Goal: Task Accomplishment & Management: Manage account settings

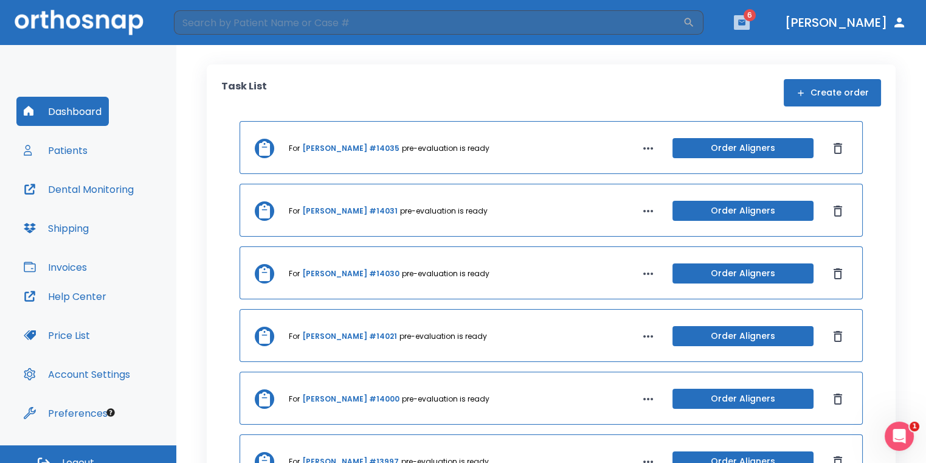
click at [749, 29] on button "button" at bounding box center [742, 22] width 16 height 15
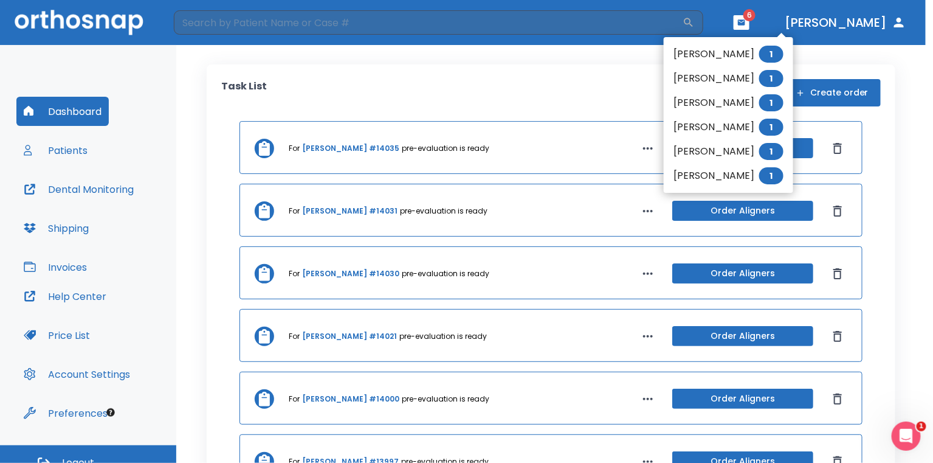
click at [516, 78] on div at bounding box center [466, 231] width 933 height 463
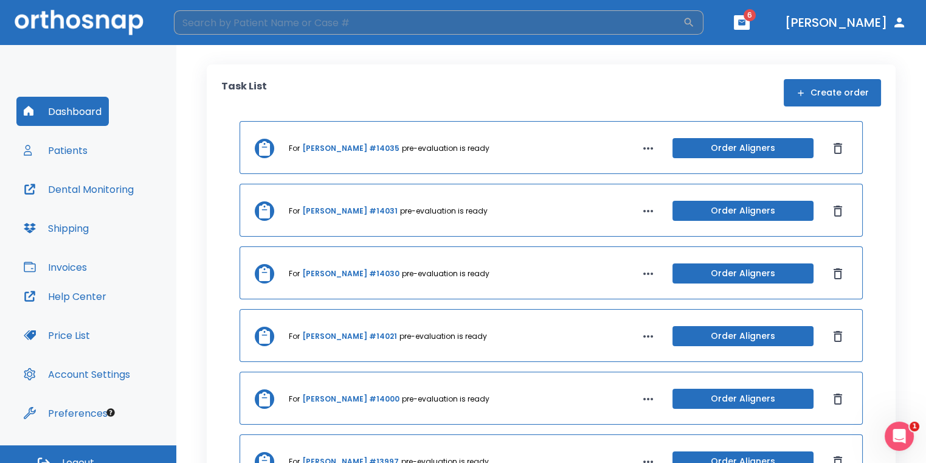
click at [522, 22] on input "search" at bounding box center [428, 22] width 509 height 24
click at [518, 23] on input "search" at bounding box center [428, 22] width 509 height 24
click at [517, 24] on input "search" at bounding box center [428, 22] width 509 height 24
type input "ocampo"
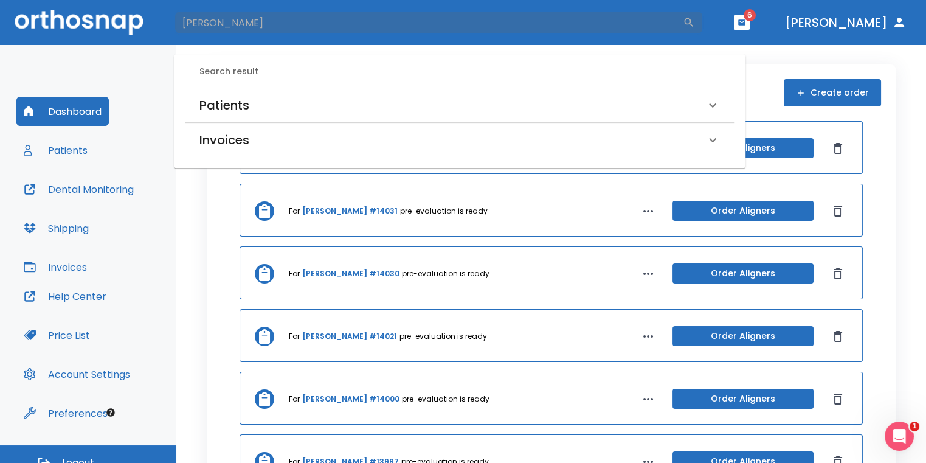
click at [336, 101] on div "Patients" at bounding box center [452, 104] width 506 height 19
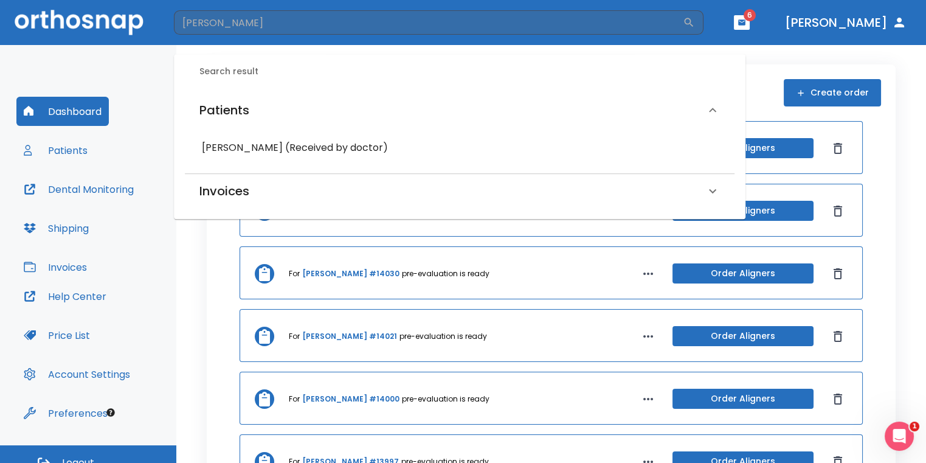
click at [306, 141] on h6 "Jeanete Ocampo (Received by doctor)" at bounding box center [459, 147] width 515 height 17
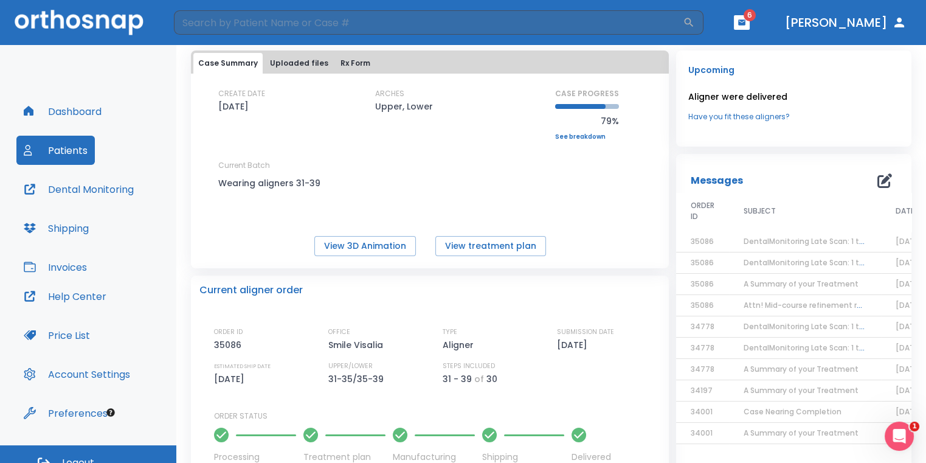
scroll to position [61, 0]
click at [522, 250] on button "View treatment plan" at bounding box center [490, 246] width 111 height 20
click at [106, 191] on button "Dental Monitoring" at bounding box center [78, 188] width 125 height 29
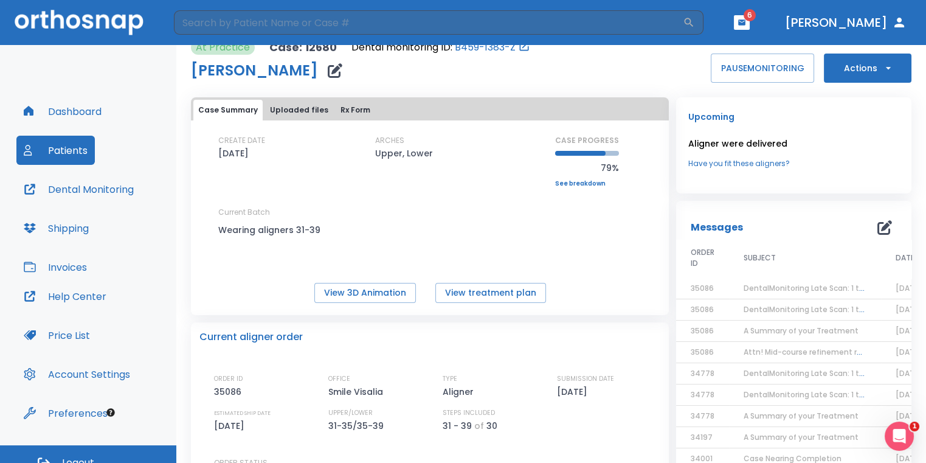
scroll to position [0, 0]
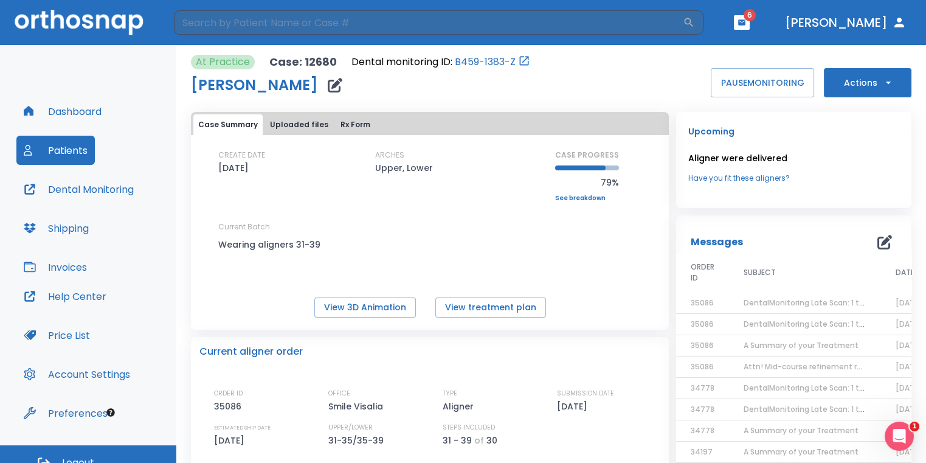
click at [868, 95] on button "Actions" at bounding box center [868, 82] width 88 height 29
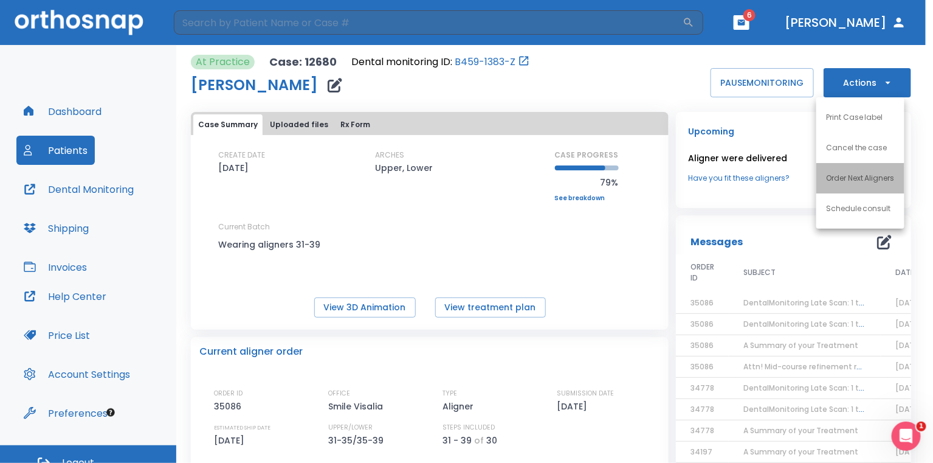
click at [873, 176] on p "Order Next Aligners" at bounding box center [860, 178] width 69 height 11
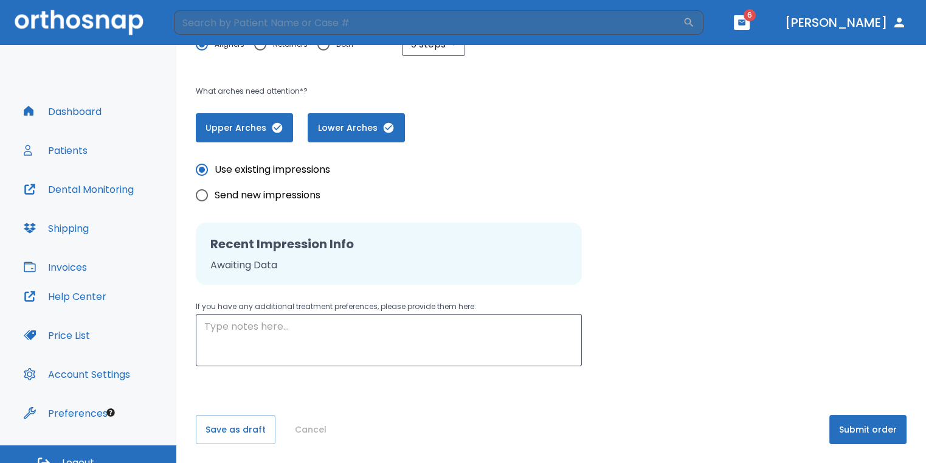
scroll to position [247, 0]
drag, startPoint x: 867, startPoint y: 430, endPoint x: 867, endPoint y: 423, distance: 7.3
click at [867, 425] on button "Submit order" at bounding box center [867, 429] width 77 height 29
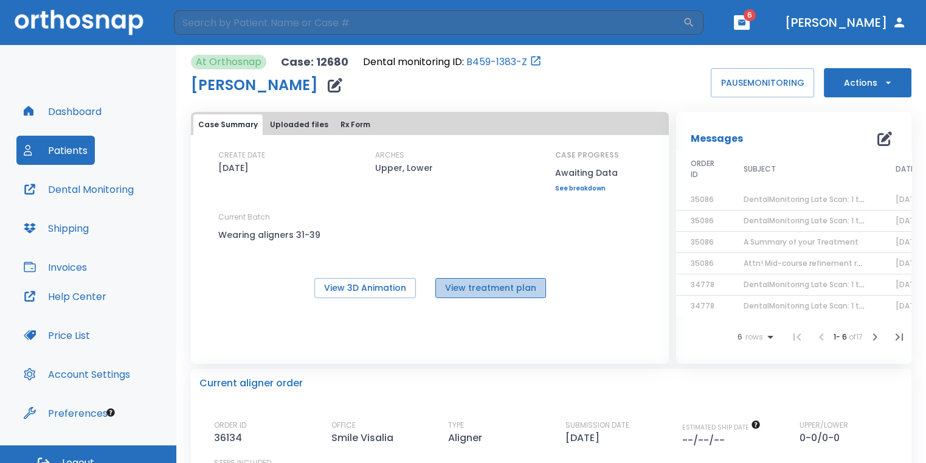
click at [489, 291] on button "View treatment plan" at bounding box center [490, 288] width 111 height 20
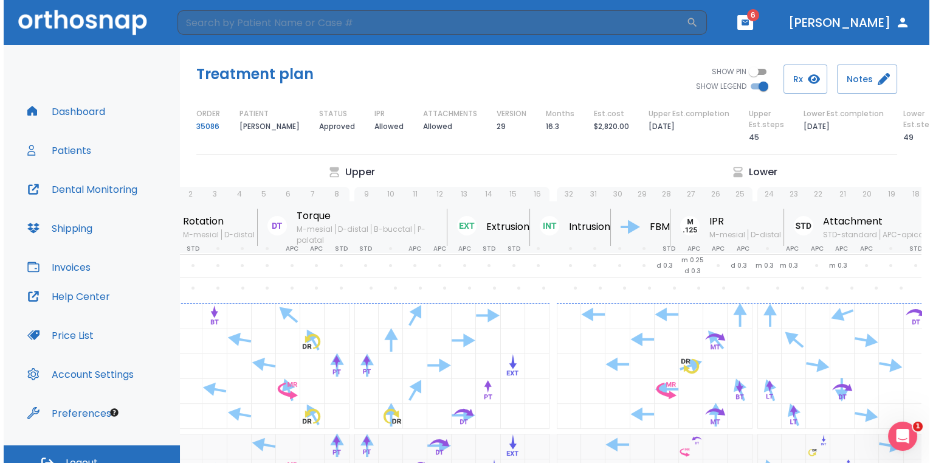
scroll to position [0, 75]
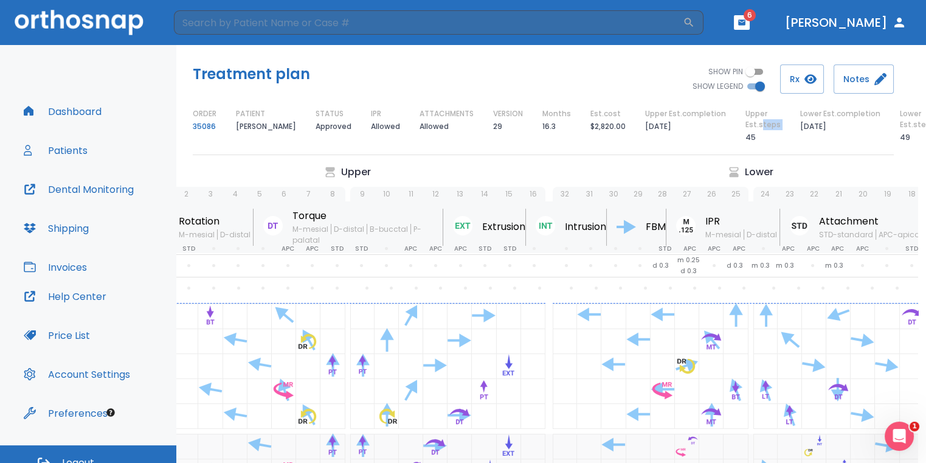
drag, startPoint x: 740, startPoint y: 133, endPoint x: 760, endPoint y: 134, distance: 19.5
click at [760, 134] on div "ORDER 35086 PATIENT Jeanete Ocampo STATUS Approved IPR Allowed ATTACHMENTS Allo…" at bounding box center [543, 126] width 701 height 36
drag, startPoint x: 760, startPoint y: 134, endPoint x: 771, endPoint y: 145, distance: 15.5
click at [771, 145] on div "Treatment plan SHOW PIN SHOW LEGEND Rx Notes ORDER 35086 PATIENT Jeanete Ocampo…" at bounding box center [542, 105] width 749 height 120
click at [745, 141] on div "ORDER 35086 PATIENT Jeanete Ocampo STATUS Approved IPR Allowed ATTACHMENTS Allo…" at bounding box center [543, 126] width 701 height 36
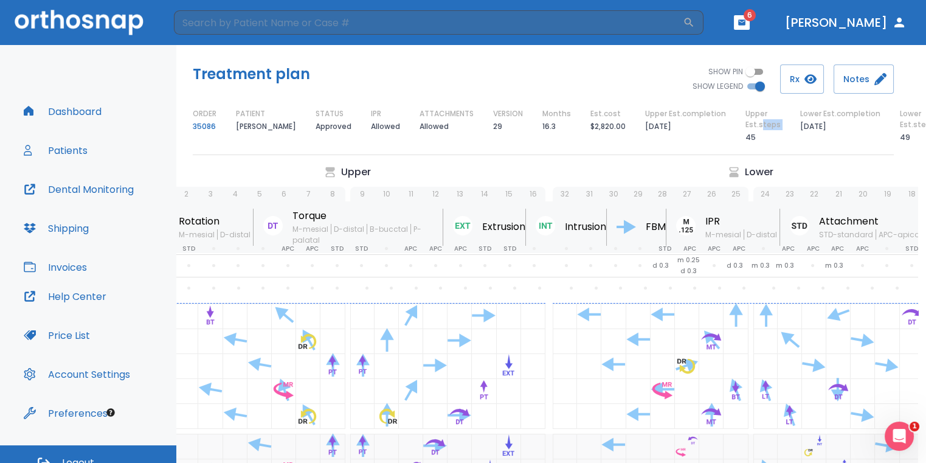
drag, startPoint x: 744, startPoint y: 137, endPoint x: 763, endPoint y: 134, distance: 19.2
click at [763, 134] on div "ORDER 35086 PATIENT Jeanete Ocampo STATUS Approved IPR Allowed ATTACHMENTS Allo…" at bounding box center [543, 126] width 701 height 36
drag, startPoint x: 763, startPoint y: 134, endPoint x: 792, endPoint y: 142, distance: 30.2
click at [792, 142] on div "ORDER 35086 PATIENT Jeanete Ocampo STATUS Approved IPR Allowed ATTACHMENTS Allo…" at bounding box center [543, 126] width 701 height 36
drag, startPoint x: 895, startPoint y: 136, endPoint x: 920, endPoint y: 131, distance: 25.4
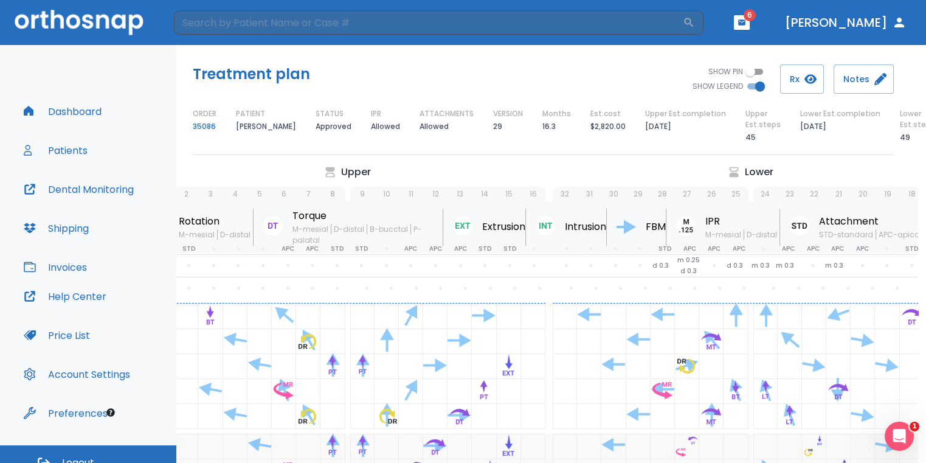
click at [920, 131] on div "Lower Est.steps 49" at bounding box center [917, 126] width 35 height 36
drag, startPoint x: 920, startPoint y: 131, endPoint x: 884, endPoint y: 146, distance: 39.5
click at [884, 146] on div "Treatment plan SHOW PIN SHOW LEGEND Rx Notes ORDER 35086 PATIENT Jeanete Ocampo…" at bounding box center [542, 105] width 749 height 120
drag, startPoint x: 895, startPoint y: 137, endPoint x: 921, endPoint y: 134, distance: 27.0
click at [921, 134] on div "Lower Est.steps 49" at bounding box center [917, 126] width 35 height 36
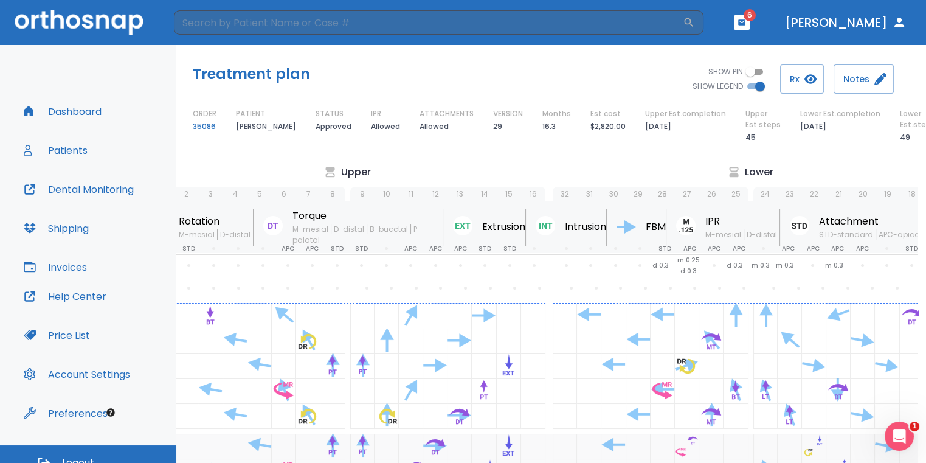
drag, startPoint x: 921, startPoint y: 134, endPoint x: 874, endPoint y: 140, distance: 47.8
click at [874, 140] on div "ORDER 35086 PATIENT Jeanete Ocampo STATUS Approved IPR Allowed ATTACHMENTS Allo…" at bounding box center [543, 126] width 701 height 36
click at [749, 27] on button "button" at bounding box center [742, 22] width 16 height 15
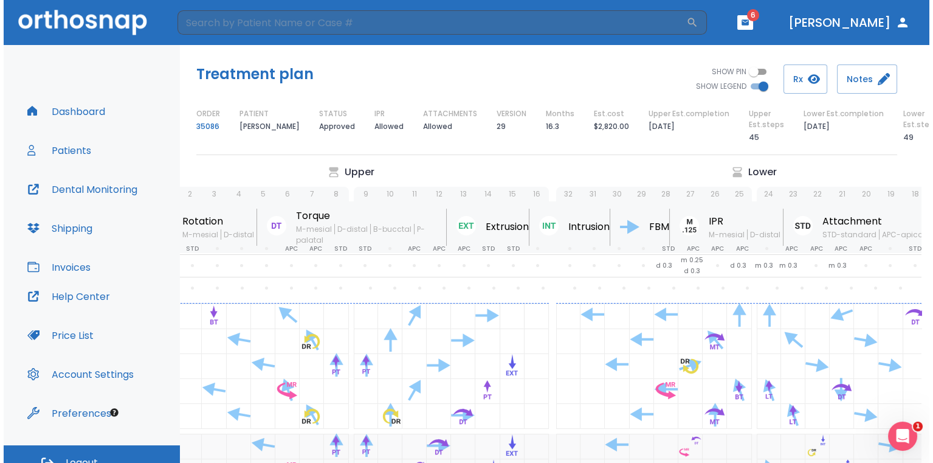
scroll to position [0, 7]
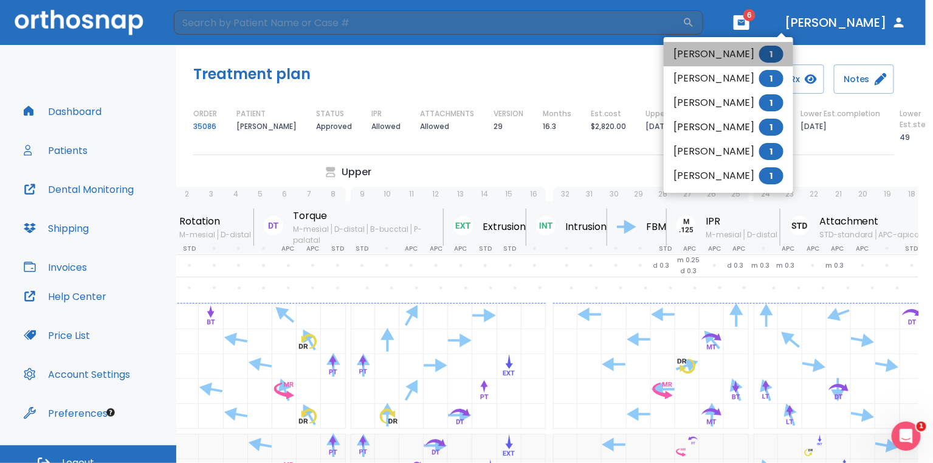
click at [712, 60] on li "Katie Hernandez 1" at bounding box center [728, 54] width 129 height 24
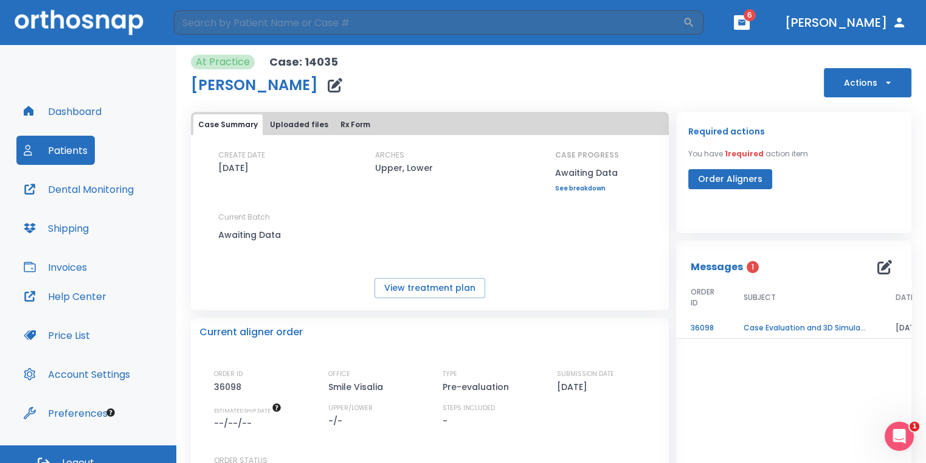
click at [752, 319] on td "Case Evaluation and 3D Simulation Ready" at bounding box center [805, 327] width 152 height 21
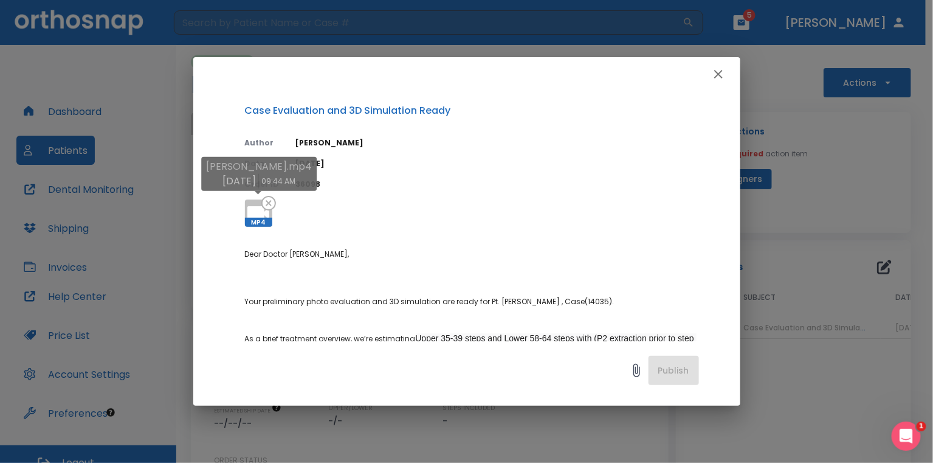
click at [249, 201] on icon at bounding box center [258, 213] width 29 height 29
click at [894, 160] on div "Case Evaluation and 3D Simulation Ready Author Julia Korotkova Date 08/10/25 Or…" at bounding box center [466, 231] width 933 height 463
drag, startPoint x: 585, startPoint y: 121, endPoint x: 901, endPoint y: 159, distance: 318.4
click at [901, 159] on div "Case Evaluation and 3D Simulation Ready Author Julia Korotkova Date 08/10/25 Or…" at bounding box center [466, 231] width 933 height 463
click at [722, 80] on icon "button" at bounding box center [718, 74] width 15 height 15
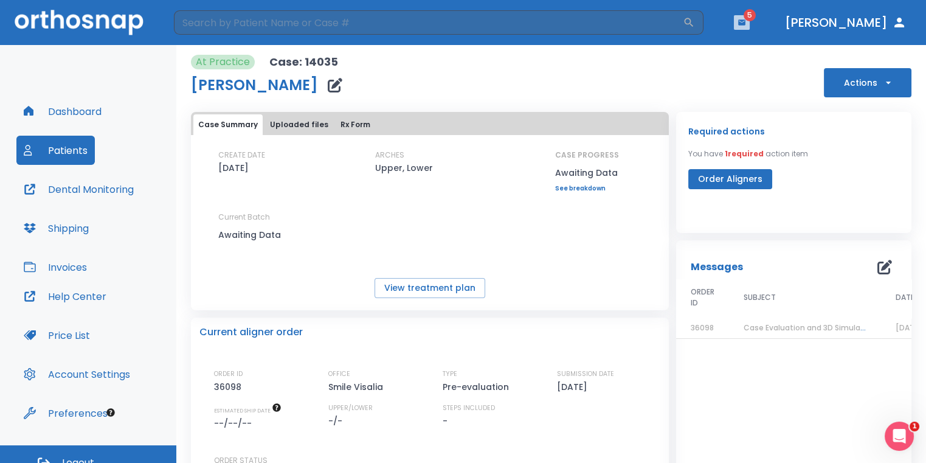
click at [746, 26] on icon "button" at bounding box center [741, 22] width 9 height 9
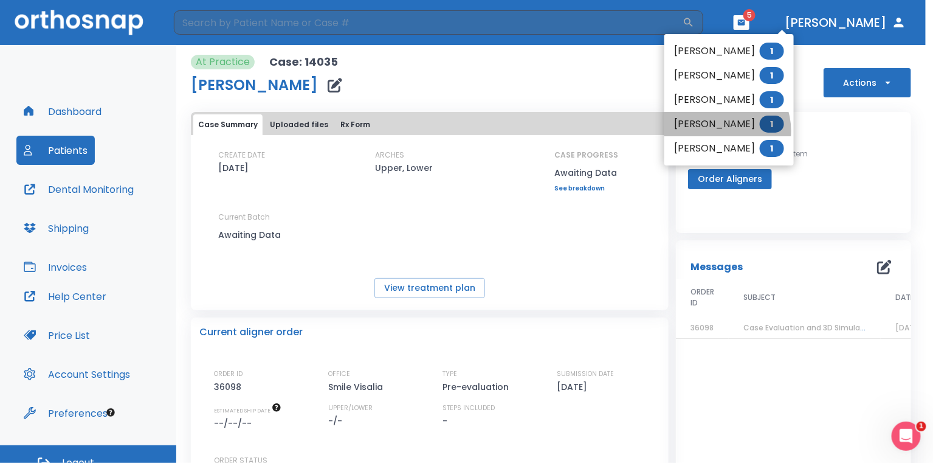
click at [720, 131] on li "Maria Lango 1" at bounding box center [728, 124] width 129 height 24
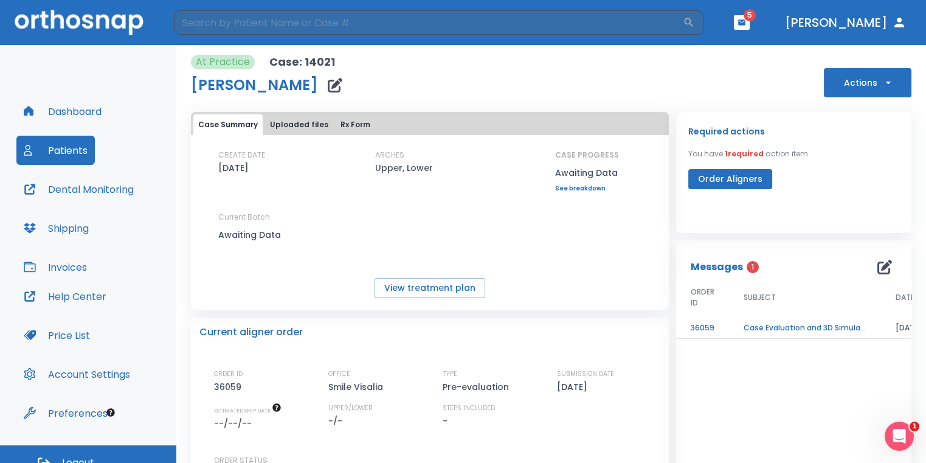
click at [811, 322] on td "Case Evaluation and 3D Simulation Ready" at bounding box center [805, 327] width 152 height 21
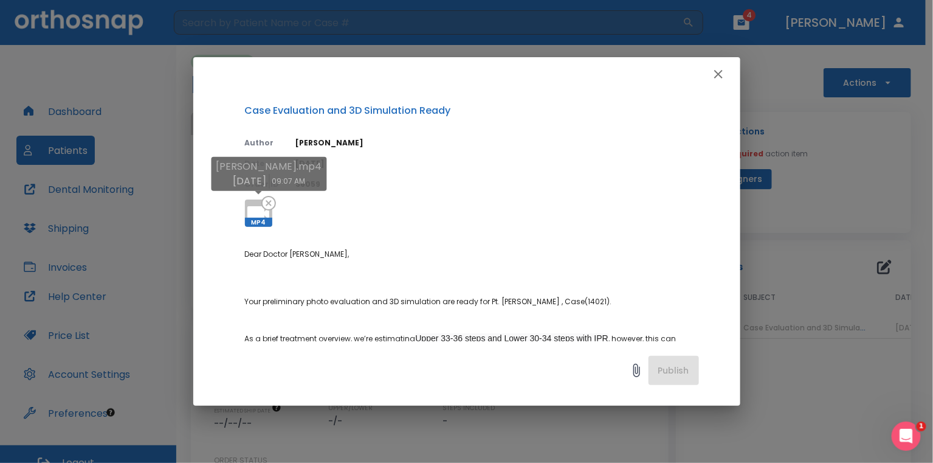
click at [256, 202] on icon at bounding box center [258, 213] width 29 height 29
click at [878, 127] on div "Case Evaluation and 3D Simulation Ready Author Julia Korotkova Date 08/10/25 Or…" at bounding box center [466, 231] width 933 height 463
click at [715, 77] on icon "button" at bounding box center [718, 74] width 9 height 9
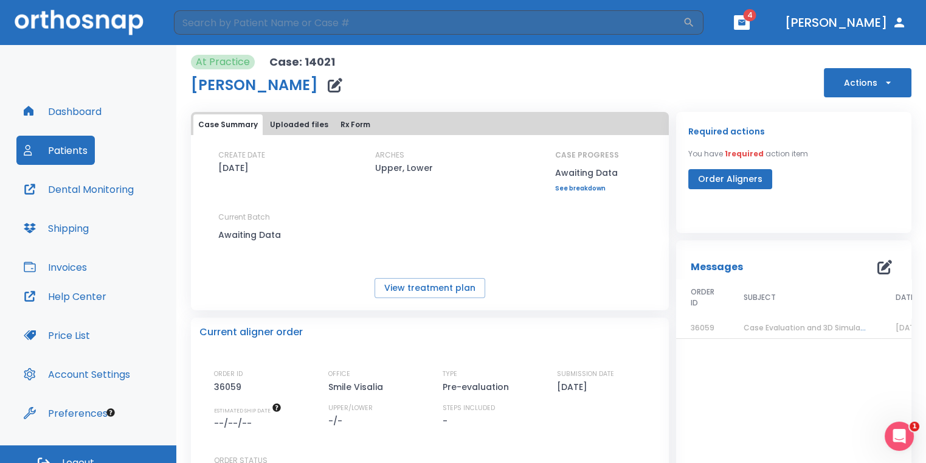
click at [745, 22] on icon "button" at bounding box center [741, 21] width 7 height 5
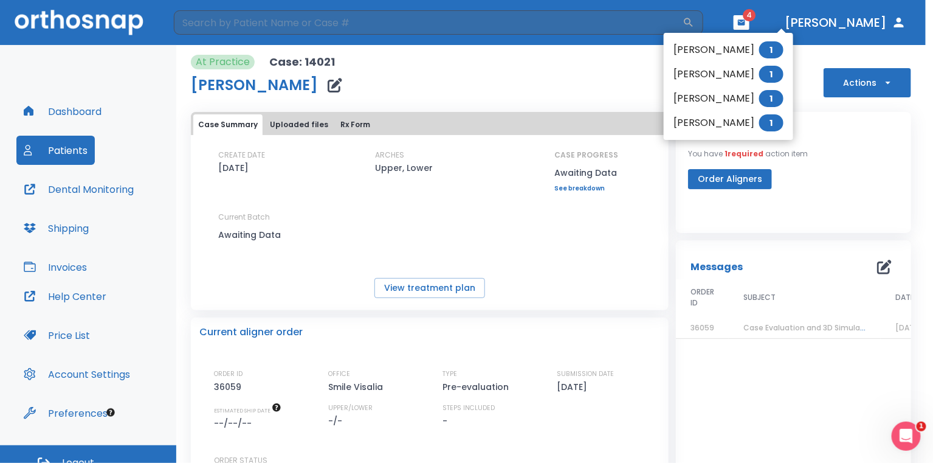
click at [731, 71] on li "Robin De Leon 1" at bounding box center [728, 74] width 129 height 24
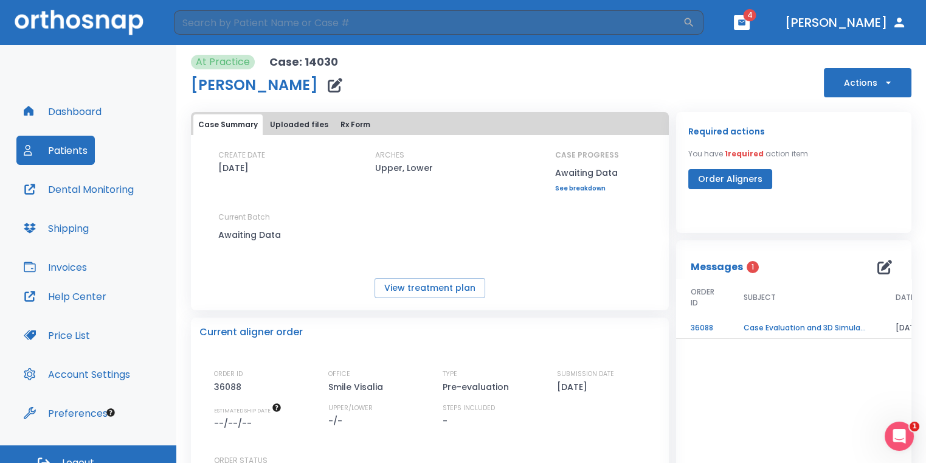
click at [773, 323] on td "Case Evaluation and 3D Simulation Ready" at bounding box center [805, 327] width 152 height 21
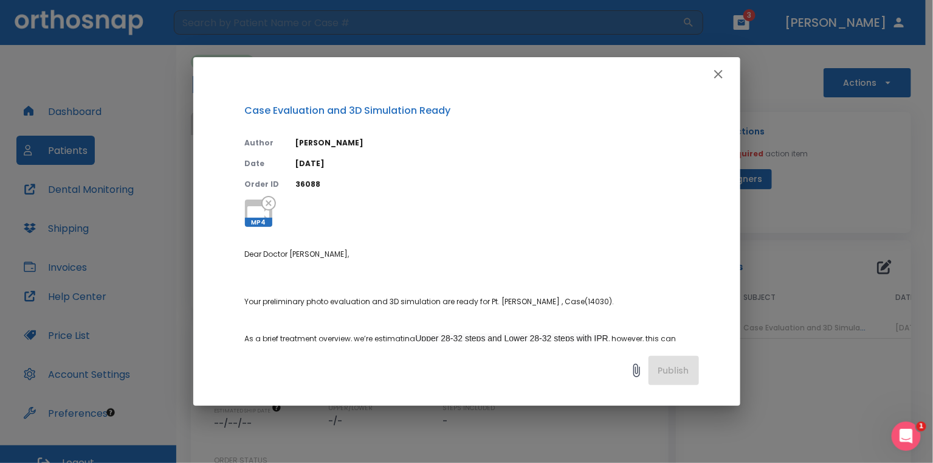
click at [717, 78] on icon "button" at bounding box center [718, 74] width 15 height 15
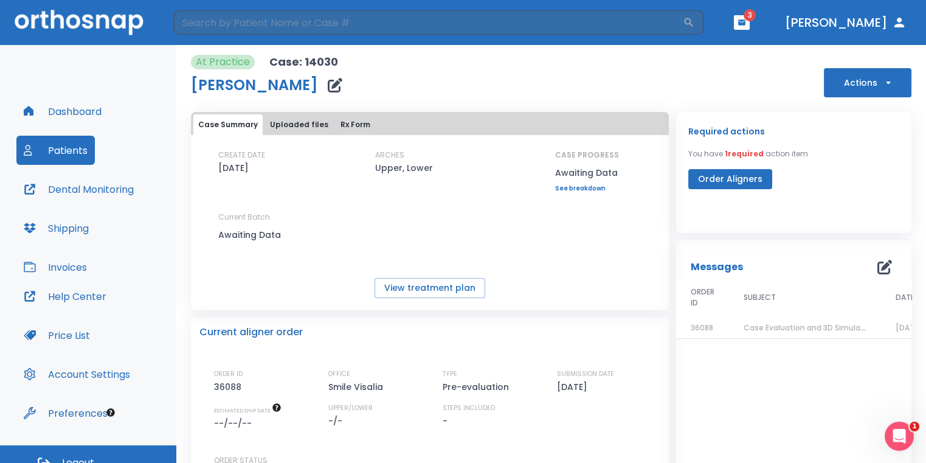
click at [749, 18] on button "button" at bounding box center [742, 22] width 16 height 15
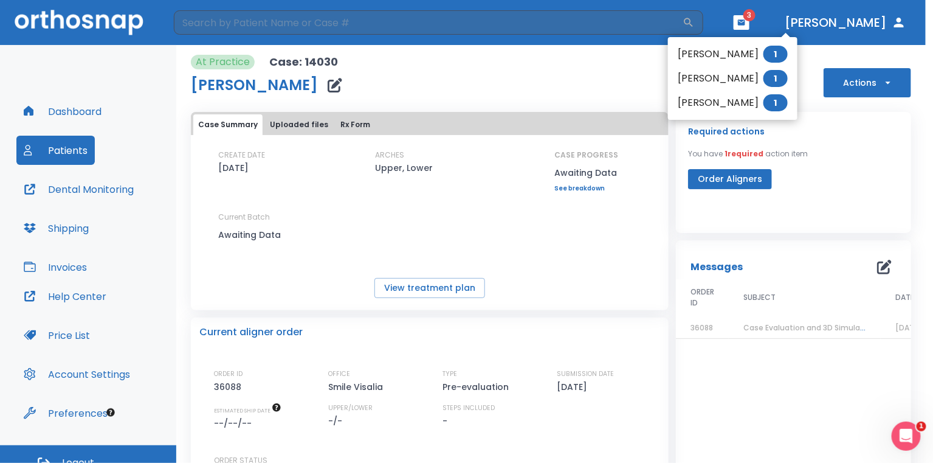
click at [713, 84] on li "Carolann Kong 1" at bounding box center [732, 78] width 129 height 24
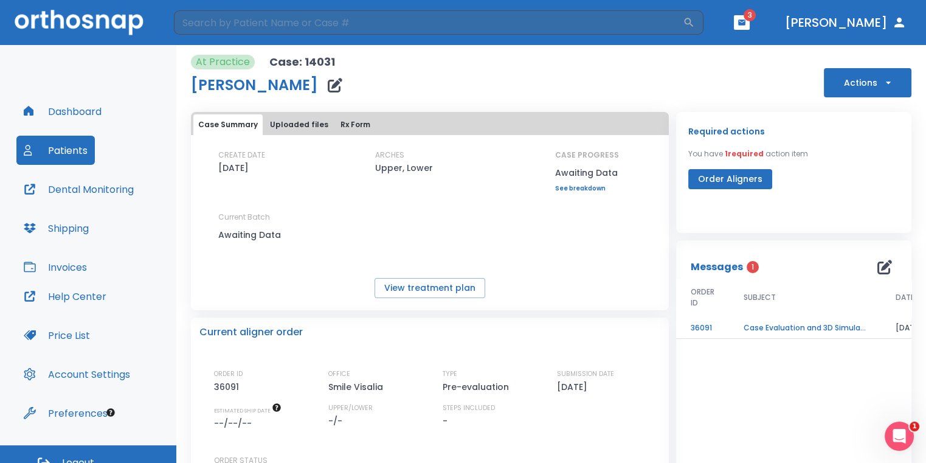
click at [783, 331] on td "Case Evaluation and 3D Simulation Ready" at bounding box center [805, 327] width 152 height 21
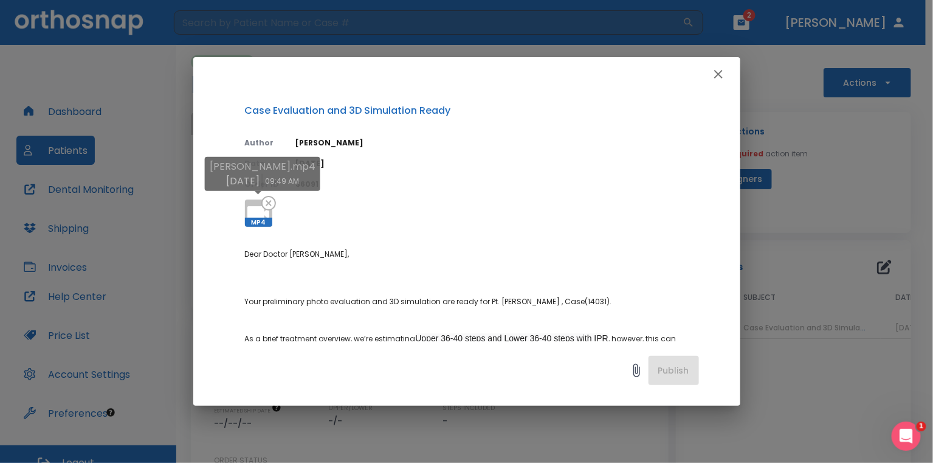
click at [258, 202] on icon at bounding box center [258, 213] width 29 height 29
click at [880, 127] on div "Case Evaluation and 3D Simulation Ready Author Julia Korotkova Date 08/10/25 Or…" at bounding box center [466, 231] width 933 height 463
click at [529, 15] on div "Case Evaluation and 3D Simulation Ready Author Julia Korotkova Date 08/10/25 Or…" at bounding box center [466, 231] width 933 height 463
drag, startPoint x: 724, startPoint y: 81, endPoint x: 681, endPoint y: 63, distance: 46.5
click at [719, 81] on button "button" at bounding box center [718, 74] width 24 height 24
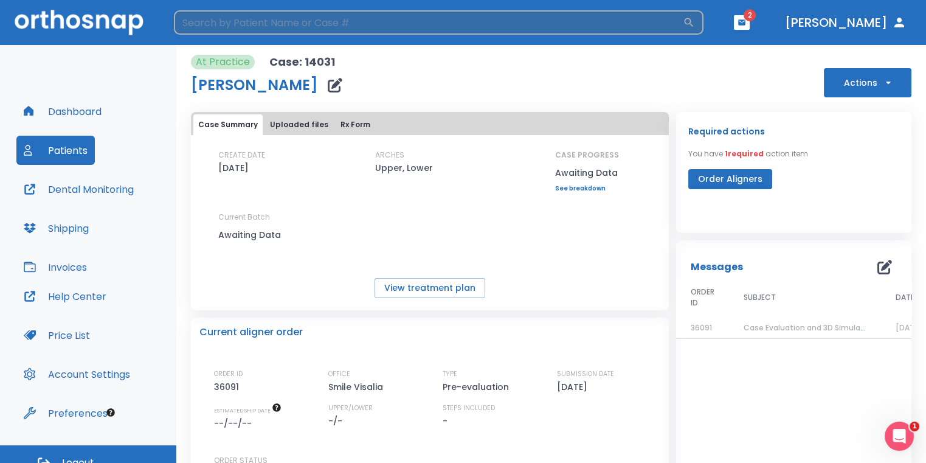
click at [558, 25] on input "search" at bounding box center [428, 22] width 509 height 24
type input "robin"
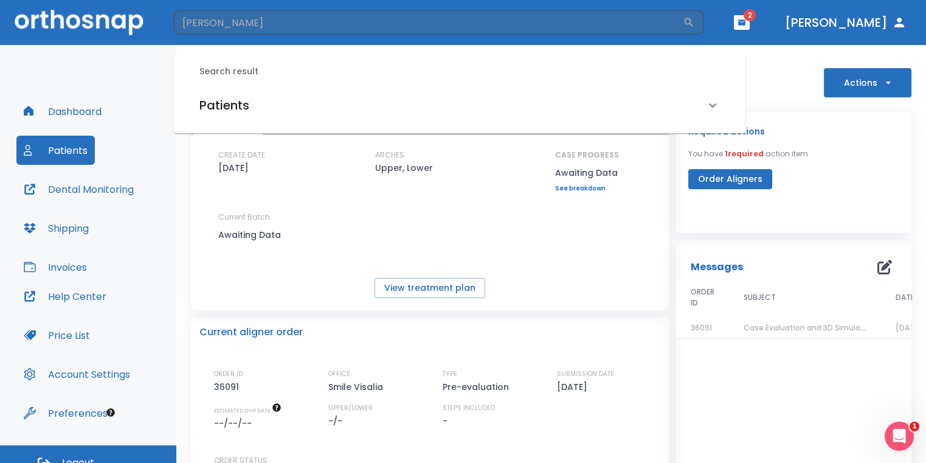
click at [311, 115] on div "Patients" at bounding box center [459, 105] width 549 height 34
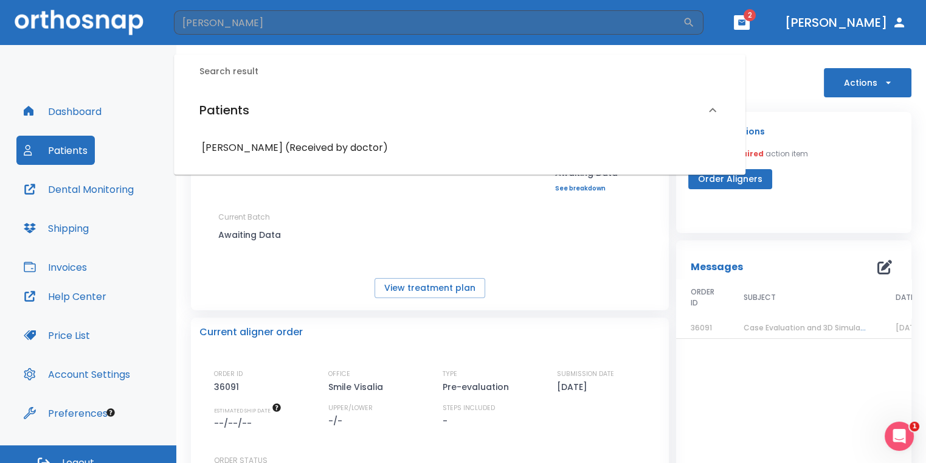
click at [328, 142] on h6 "Robin De Leon (Received by doctor)" at bounding box center [459, 147] width 515 height 17
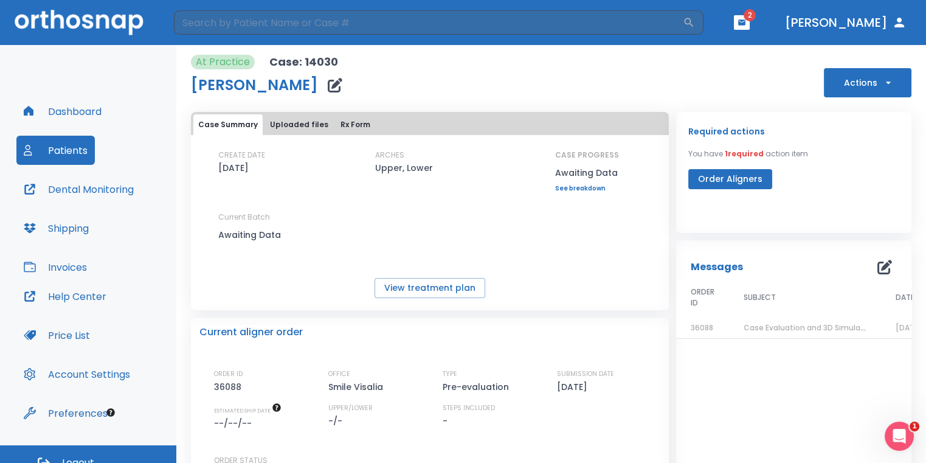
click at [794, 328] on span "Case Evaluation and 3D Simulation Ready" at bounding box center [821, 327] width 157 height 10
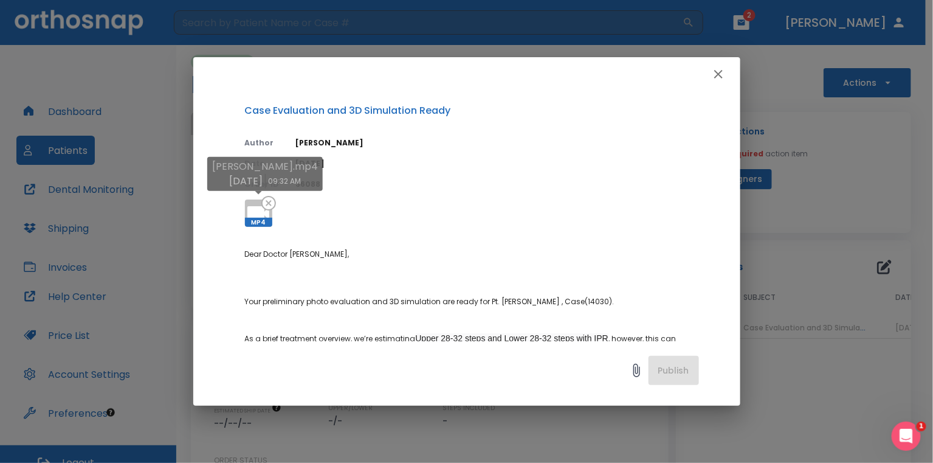
click at [261, 202] on icon at bounding box center [268, 203] width 15 height 15
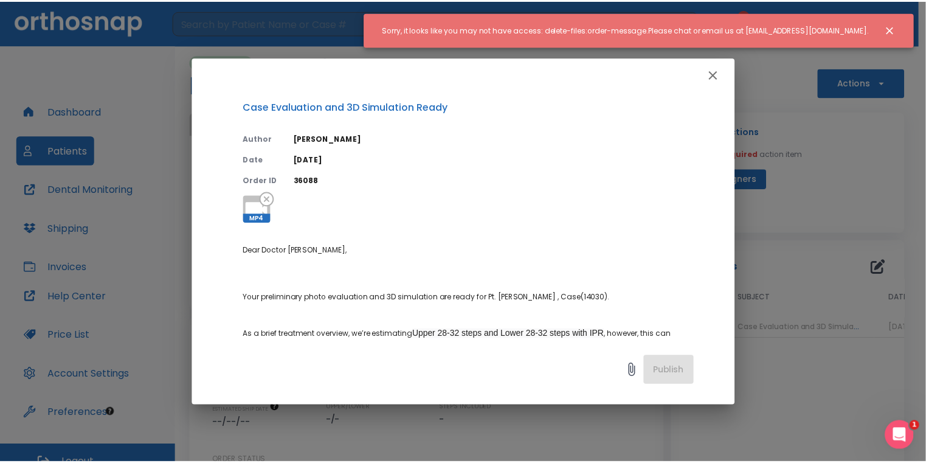
scroll to position [61, 0]
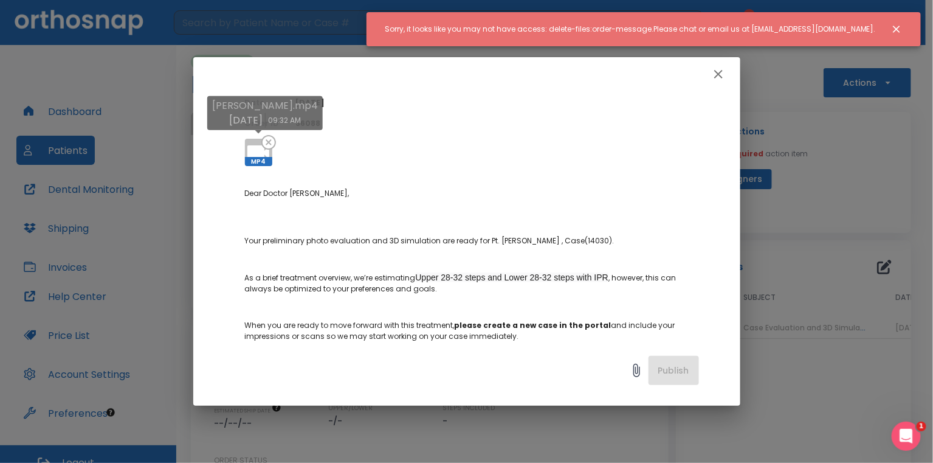
click at [263, 162] on span "MP4" at bounding box center [258, 161] width 27 height 9
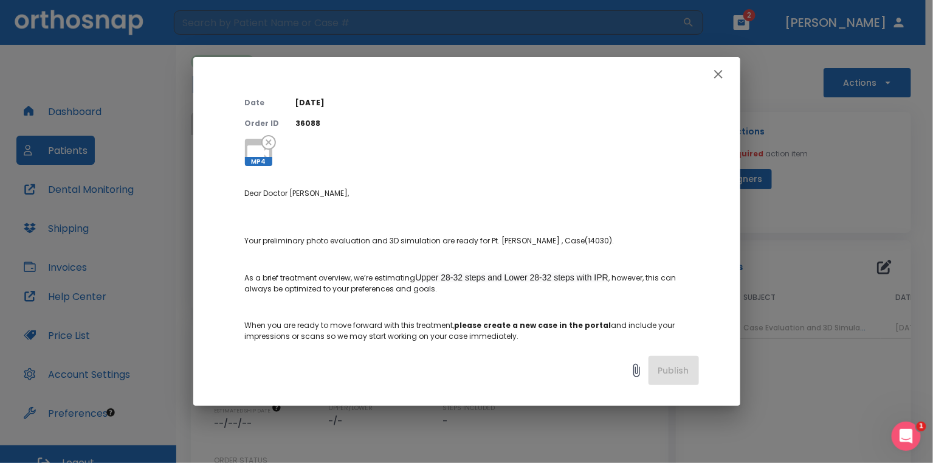
drag, startPoint x: 885, startPoint y: 133, endPoint x: 873, endPoint y: 128, distance: 12.8
click at [885, 133] on div "Case Evaluation and 3D Simulation Ready Author Julia Korotkova Date 08/10/25 Or…" at bounding box center [466, 231] width 933 height 463
click at [723, 74] on icon "button" at bounding box center [718, 74] width 15 height 15
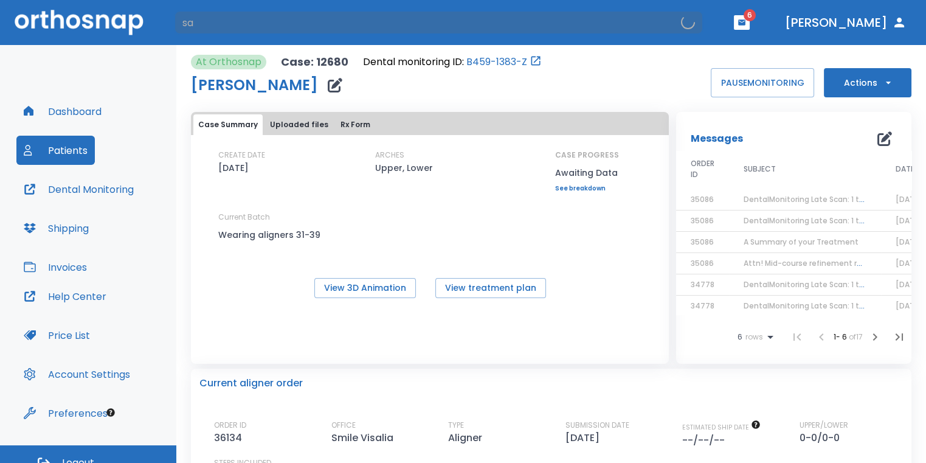
type input "s"
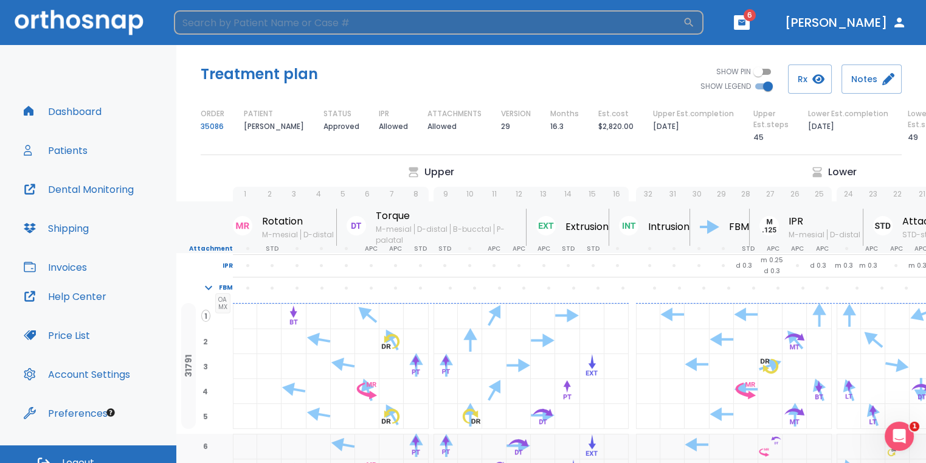
click at [429, 26] on input "search" at bounding box center [428, 22] width 509 height 24
type input "santiago"
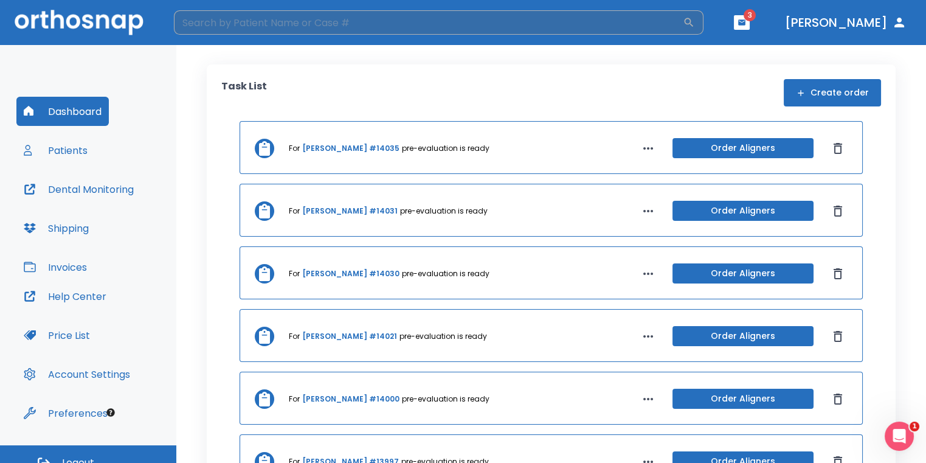
click at [399, 28] on input "search" at bounding box center [428, 22] width 509 height 24
type input "santiago"
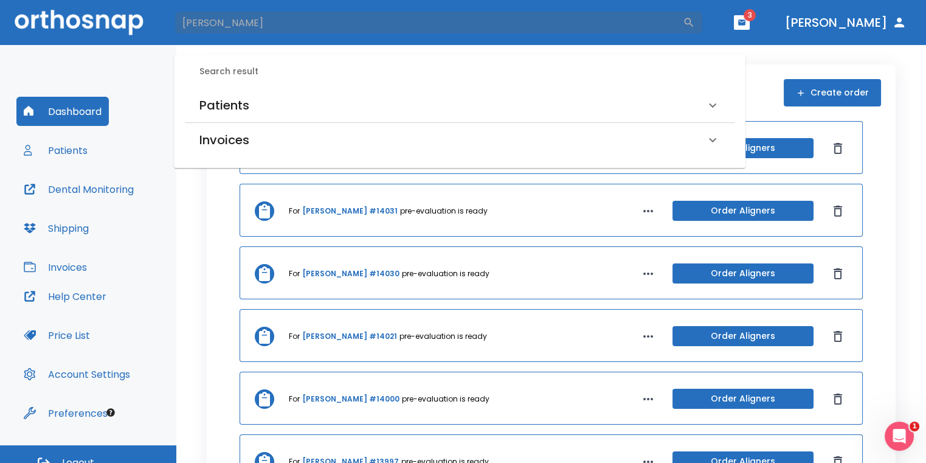
click at [360, 95] on div "Patients" at bounding box center [459, 105] width 549 height 34
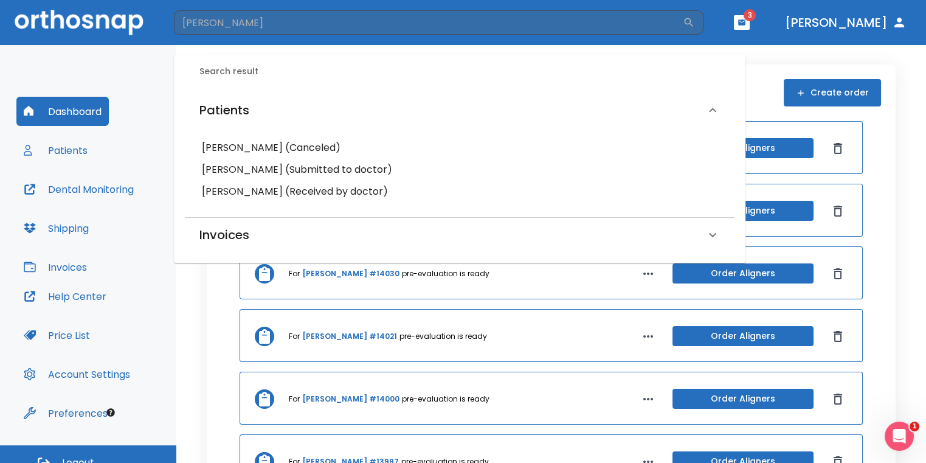
click at [305, 173] on h6 "Patricia Santiago (Submitted to doctor)" at bounding box center [459, 169] width 515 height 17
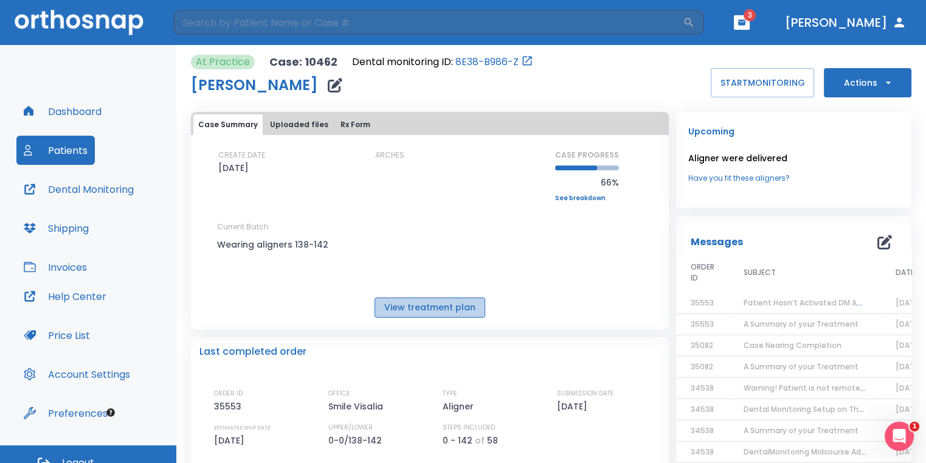
click at [430, 302] on button "View treatment plan" at bounding box center [429, 307] width 111 height 20
click at [743, 290] on th "SUBJECT" at bounding box center [805, 273] width 152 height 39
click at [748, 299] on span "Patient Hasn’t Activated DM App yet!" at bounding box center [813, 302] width 140 height 10
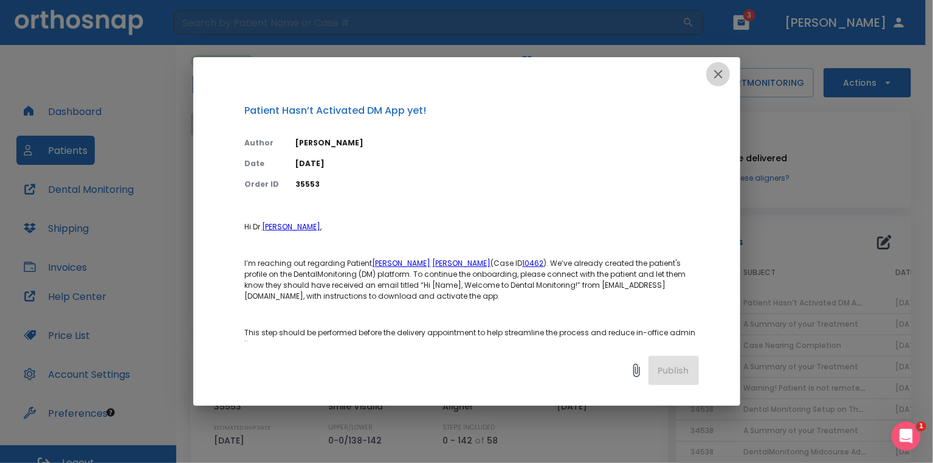
click at [715, 79] on icon "button" at bounding box center [718, 74] width 15 height 15
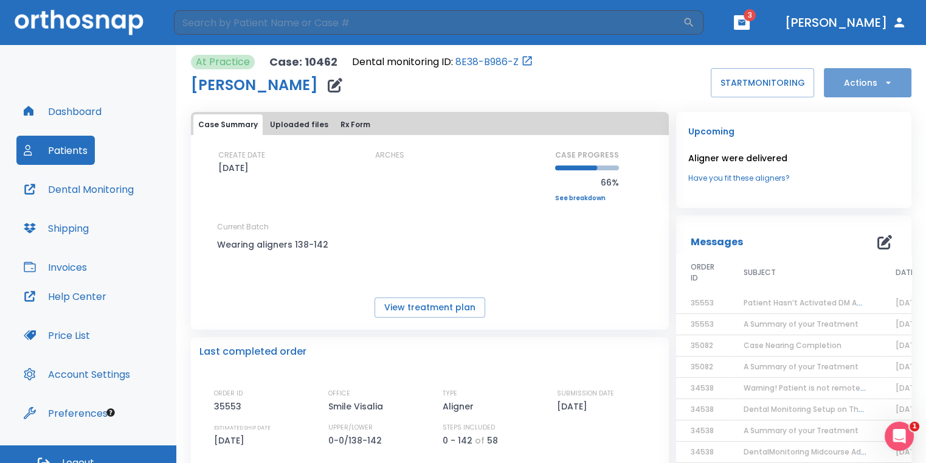
click at [866, 94] on button "Actions" at bounding box center [868, 82] width 88 height 29
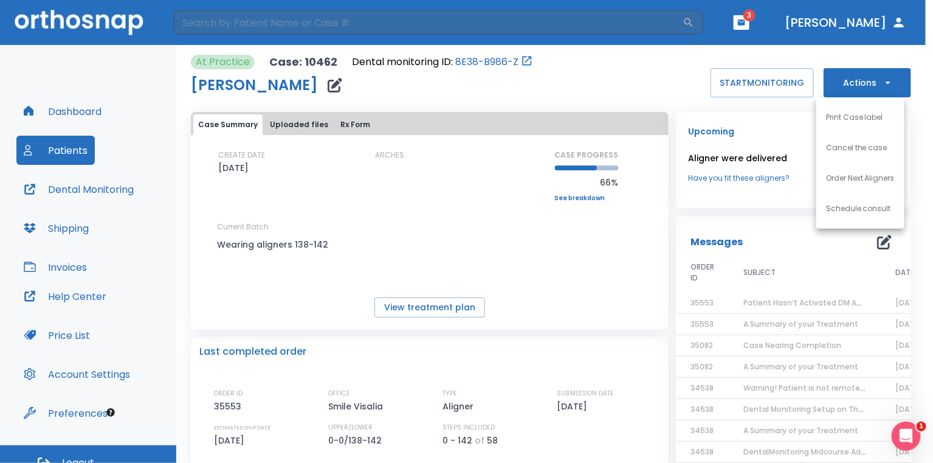
click at [873, 185] on li "Order Next Aligners" at bounding box center [860, 178] width 88 height 30
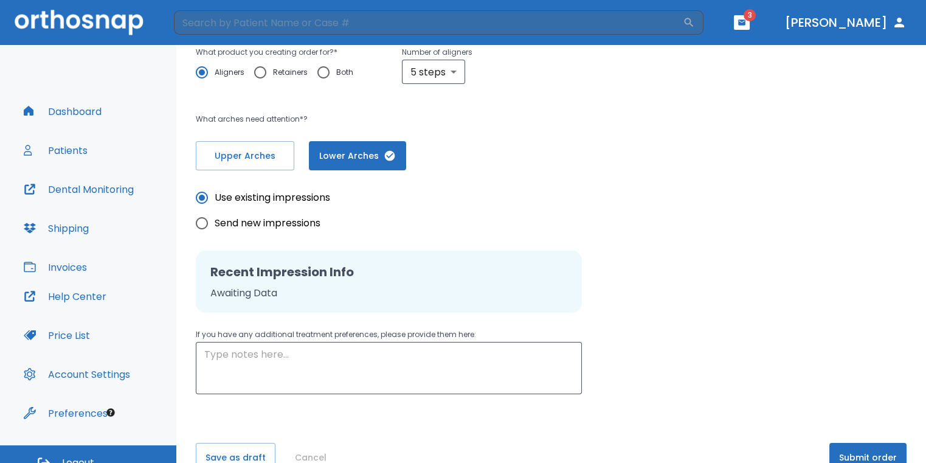
scroll to position [247, 0]
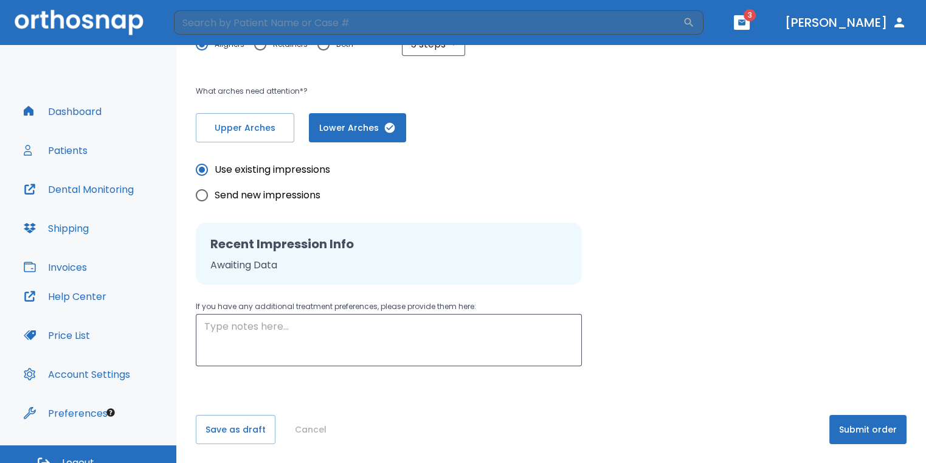
click at [838, 422] on button "Submit order" at bounding box center [867, 429] width 77 height 29
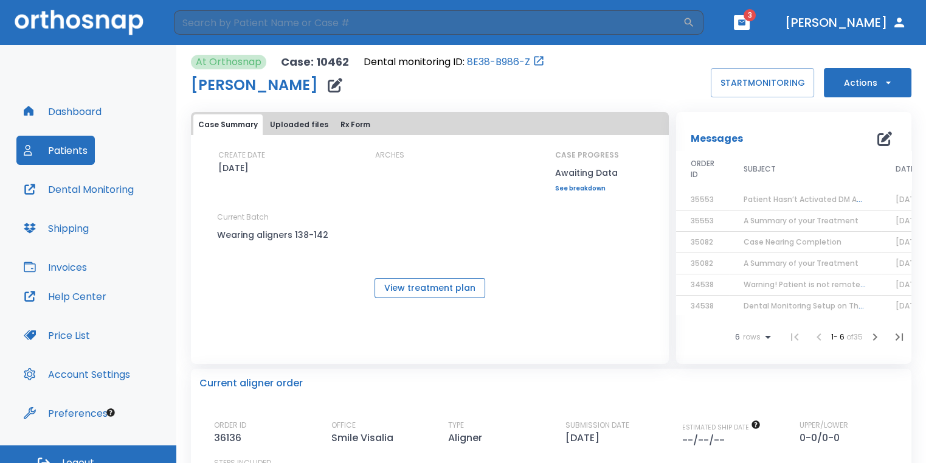
click at [452, 292] on button "View treatment plan" at bounding box center [429, 288] width 111 height 20
click at [745, 21] on icon "button" at bounding box center [741, 21] width 7 height 5
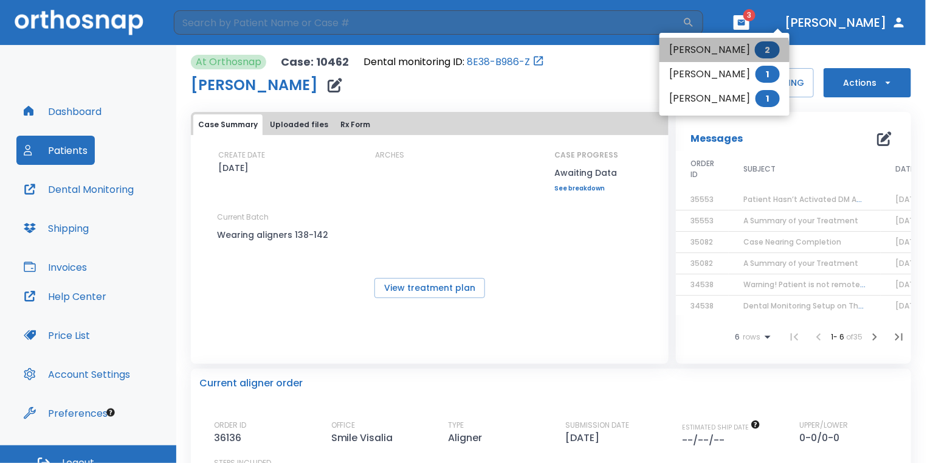
click at [721, 53] on li "Chase Gajdusek 2" at bounding box center [724, 50] width 130 height 24
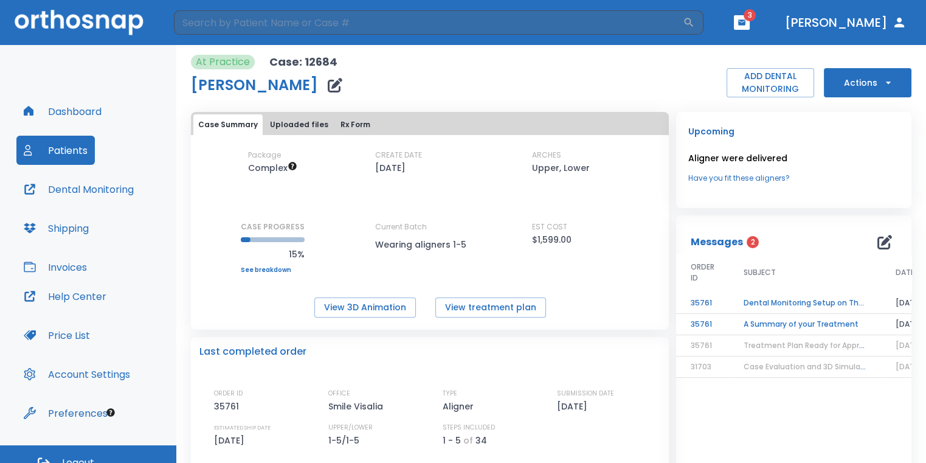
click at [774, 329] on td "A Summary of your Treatment" at bounding box center [805, 324] width 152 height 21
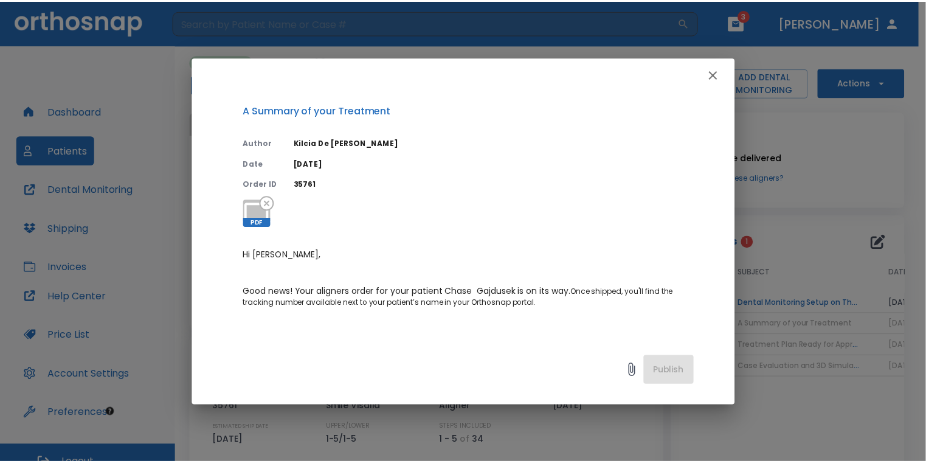
scroll to position [61, 0]
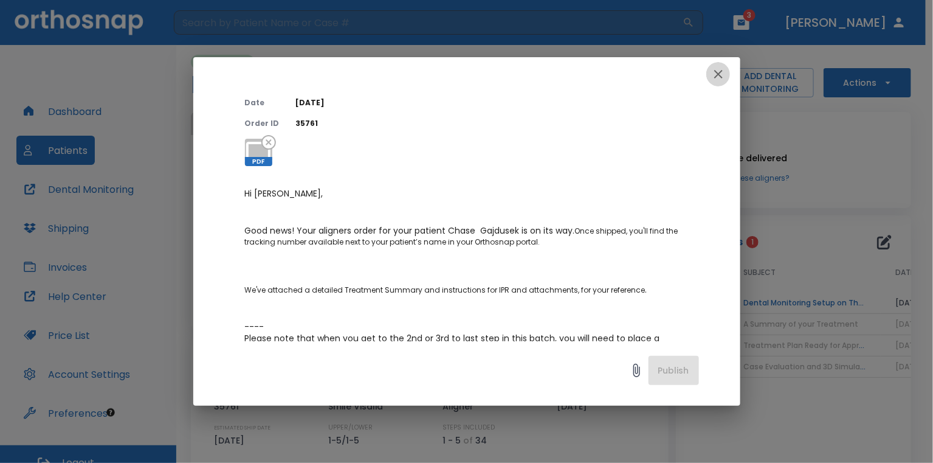
click at [725, 69] on icon "button" at bounding box center [718, 74] width 15 height 15
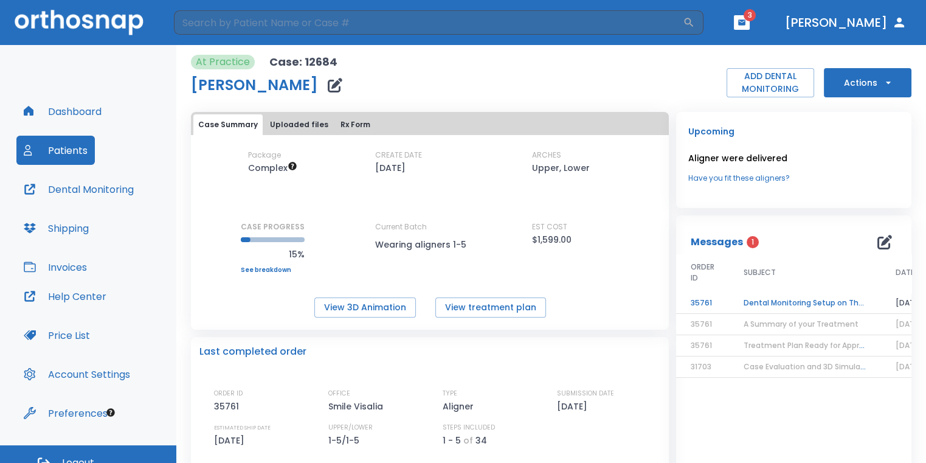
click at [822, 305] on td "Dental Monitoring Setup on The Delivery Day" at bounding box center [805, 302] width 152 height 21
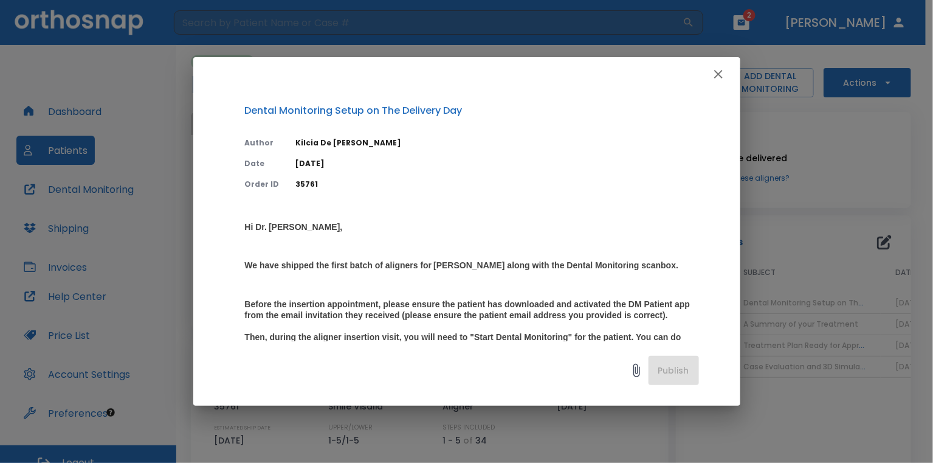
click at [714, 68] on icon "button" at bounding box center [718, 74] width 15 height 15
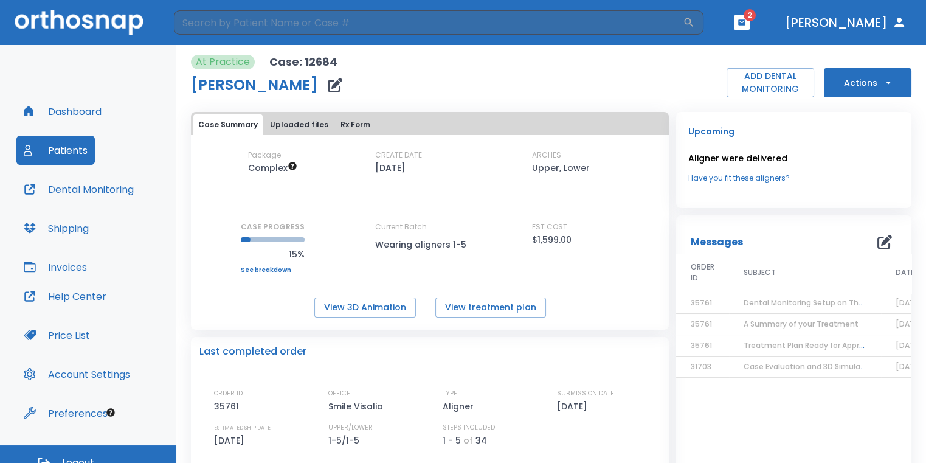
click at [756, 20] on span "2" at bounding box center [749, 15] width 12 height 12
click at [749, 22] on button "button" at bounding box center [742, 22] width 16 height 15
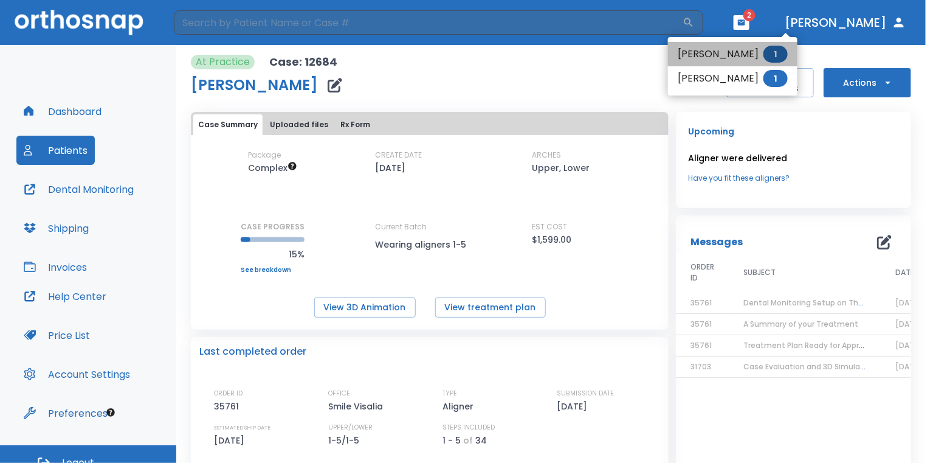
click at [748, 49] on li "Katalina Garcia 1" at bounding box center [732, 54] width 129 height 24
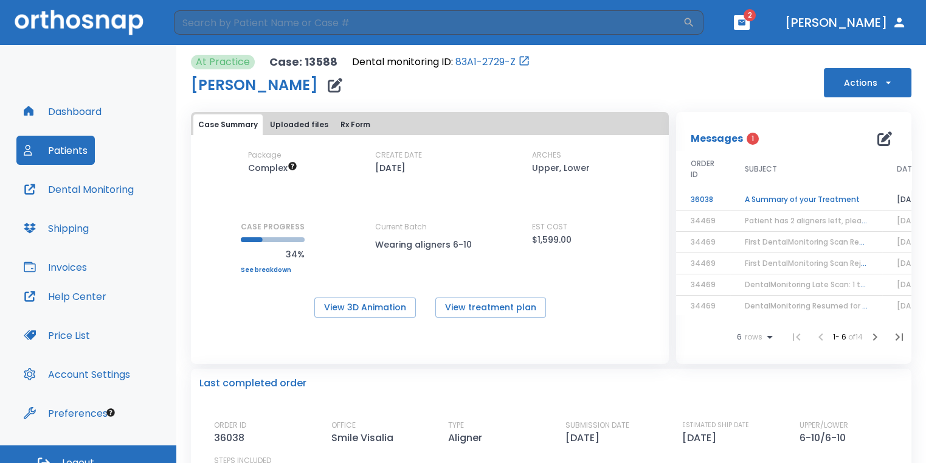
click at [735, 196] on td "A Summary of your Treatment" at bounding box center [806, 199] width 152 height 21
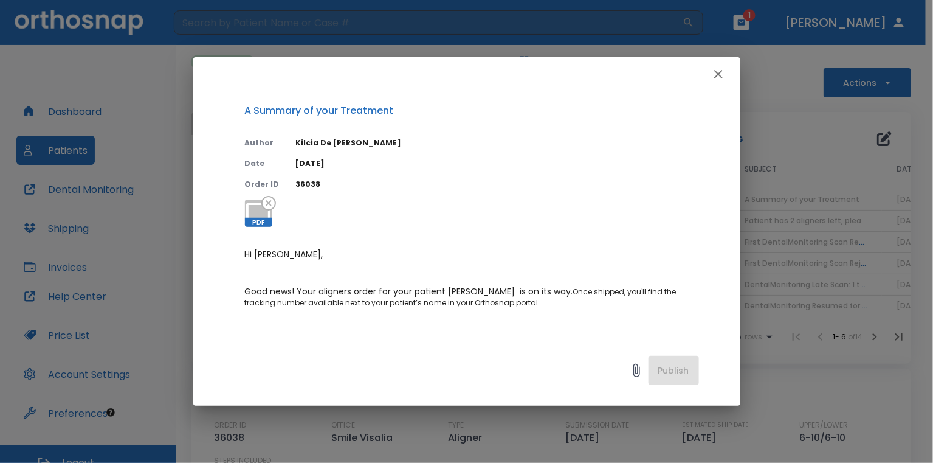
click at [717, 74] on icon "button" at bounding box center [718, 74] width 9 height 9
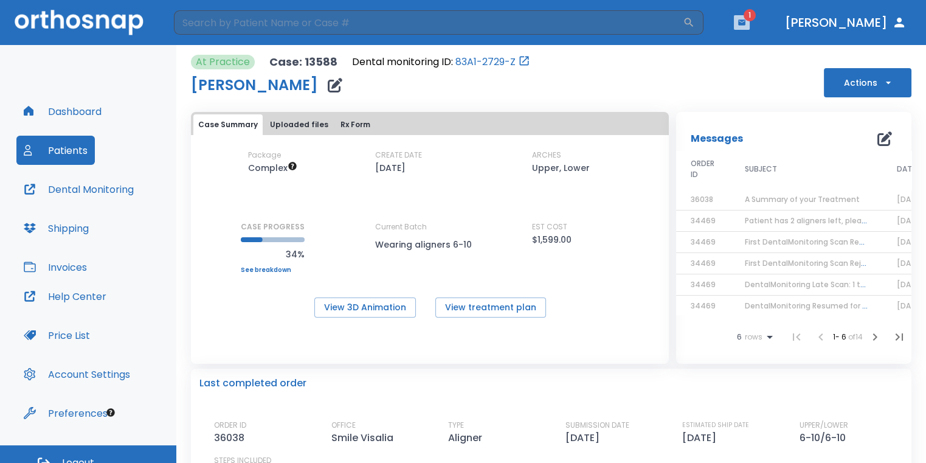
click at [749, 28] on button "button" at bounding box center [742, 22] width 16 height 15
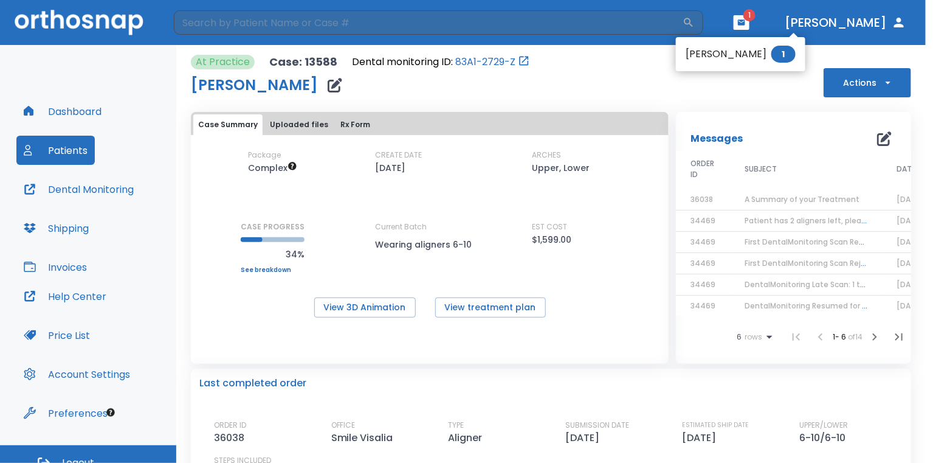
click at [749, 52] on li "Amanda Silva 1" at bounding box center [740, 54] width 129 height 24
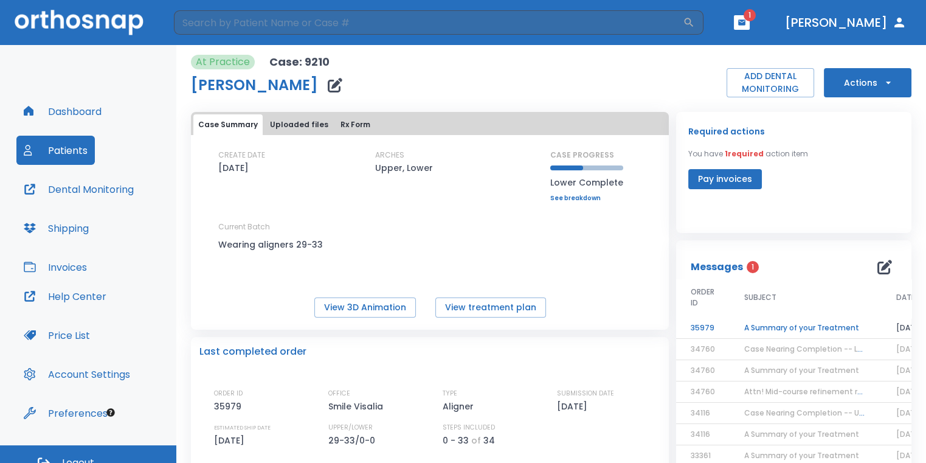
click at [792, 322] on td "A Summary of your Treatment" at bounding box center [805, 327] width 152 height 21
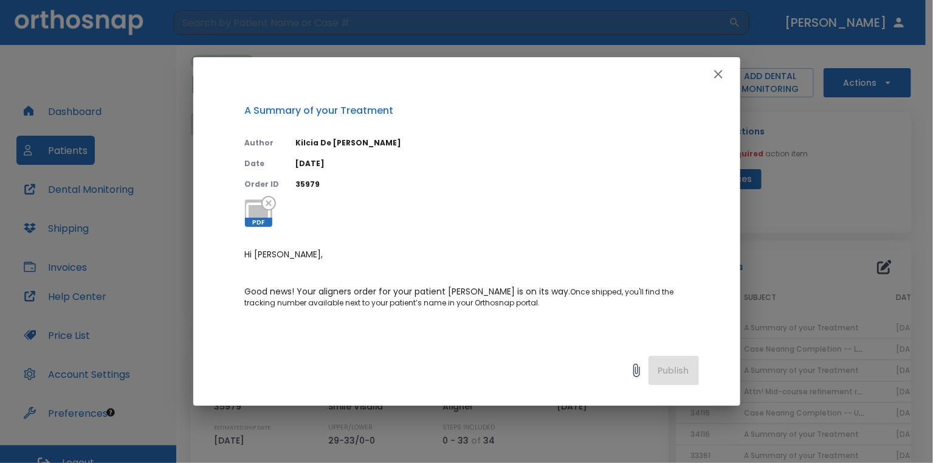
click at [713, 72] on icon "button" at bounding box center [718, 74] width 15 height 15
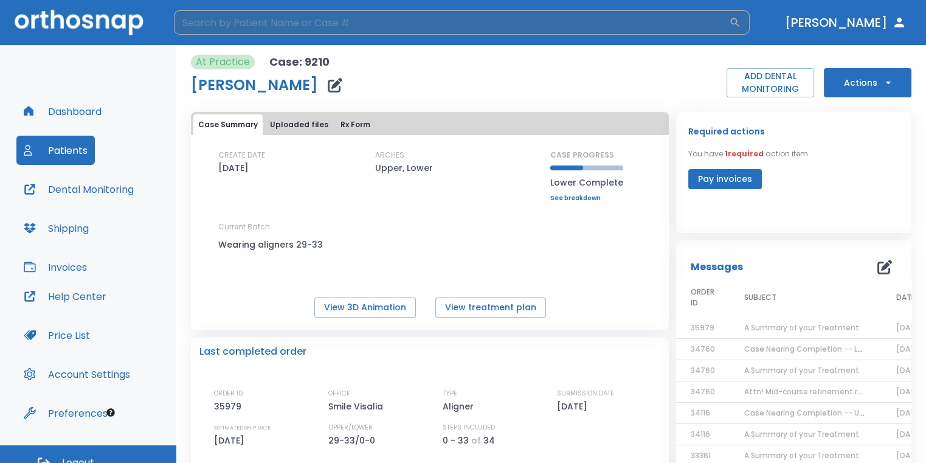
click at [450, 29] on input "search" at bounding box center [451, 22] width 555 height 24
type input "chavez"
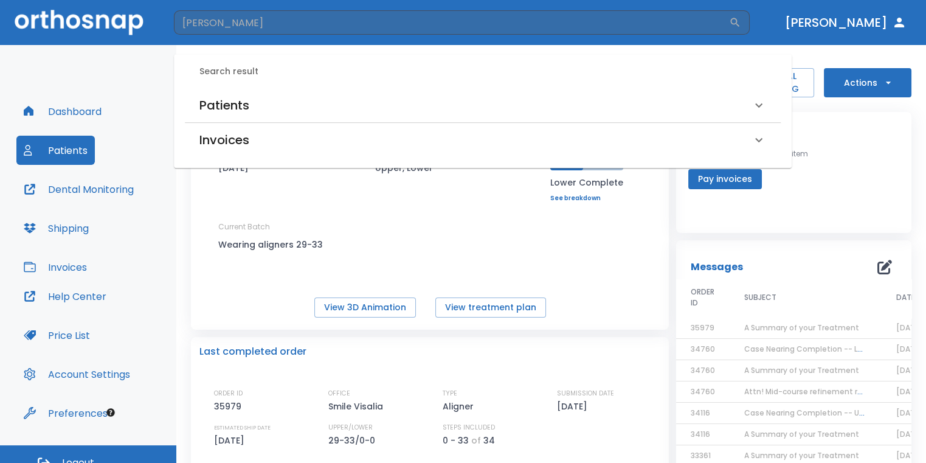
click at [318, 101] on div "Patients" at bounding box center [475, 104] width 552 height 19
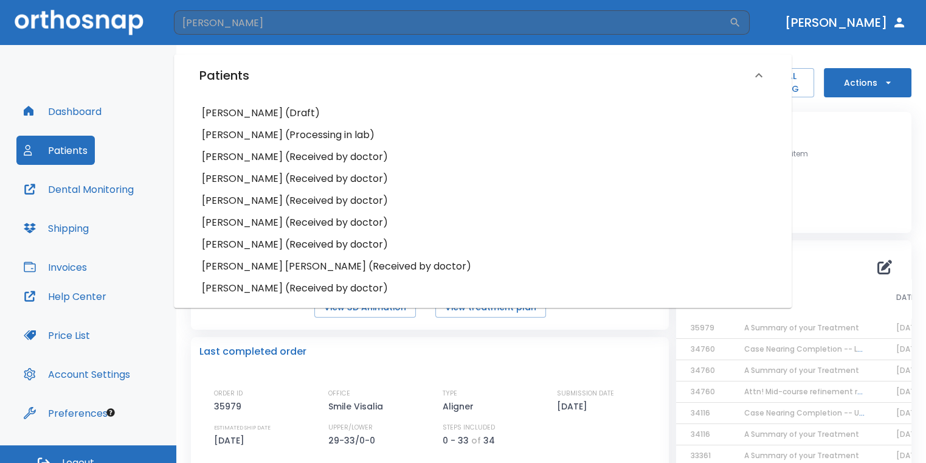
scroll to position [61, 0]
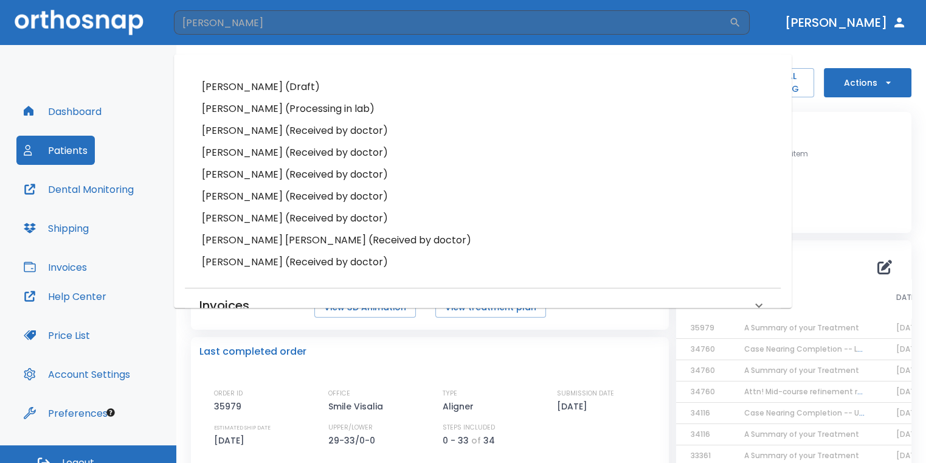
click at [317, 156] on h6 "Jasmine Chavez (Received by doctor)" at bounding box center [483, 152] width 562 height 17
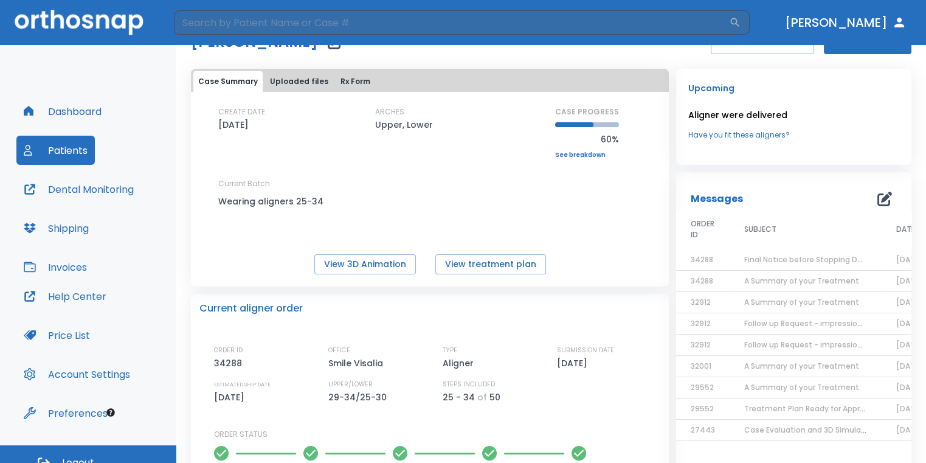
scroll to position [61, 0]
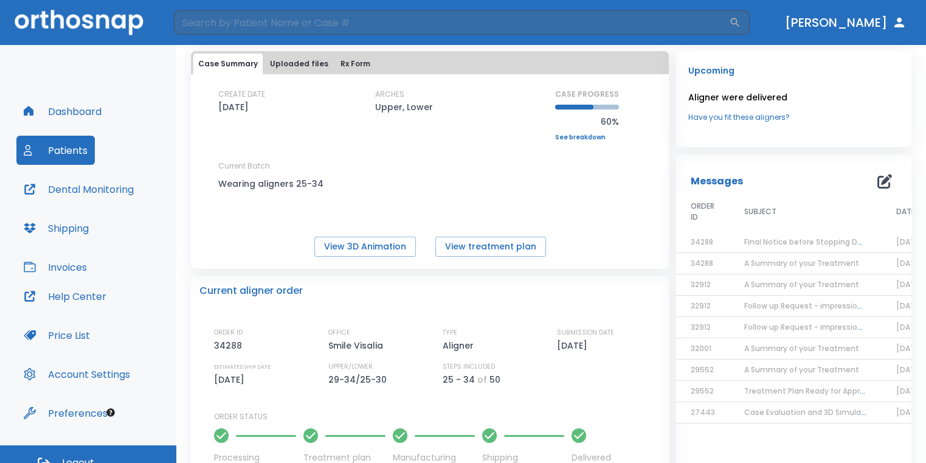
click at [774, 243] on span "Final Notice before Stopping DentalMonitoring" at bounding box center [830, 241] width 173 height 10
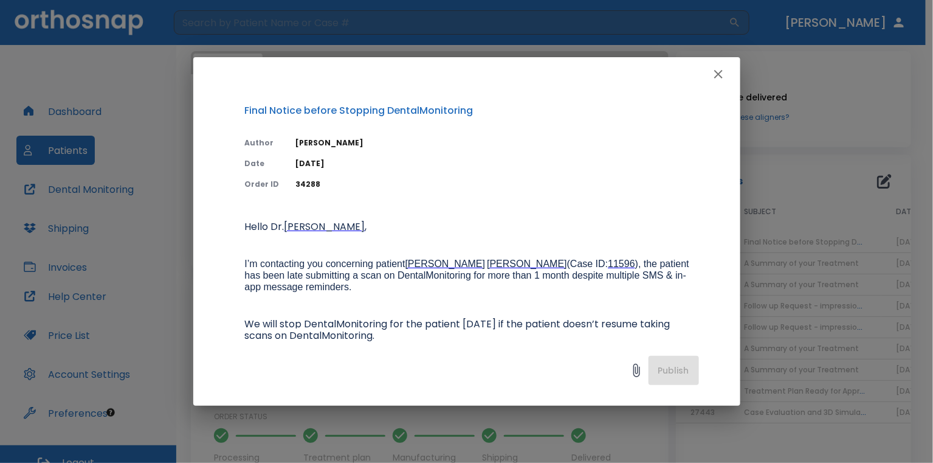
click at [711, 74] on icon "button" at bounding box center [718, 74] width 15 height 15
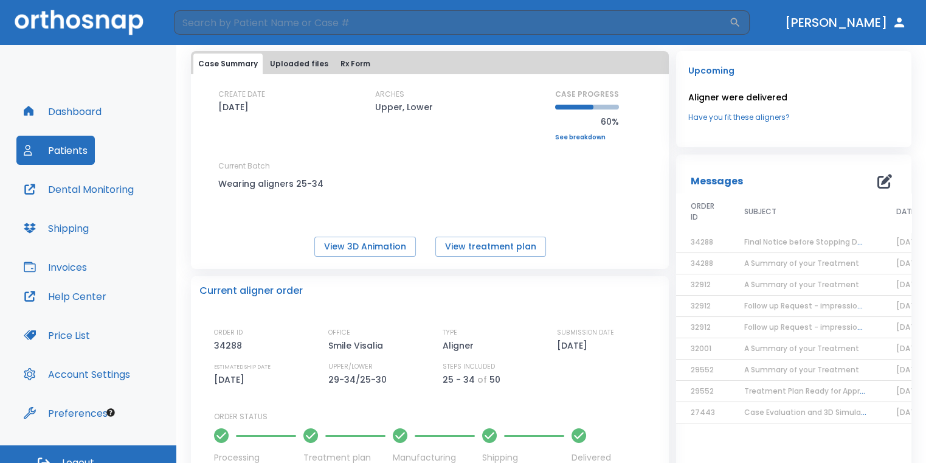
click at [756, 259] on span "A Summary of your Treatment" at bounding box center [801, 263] width 115 height 10
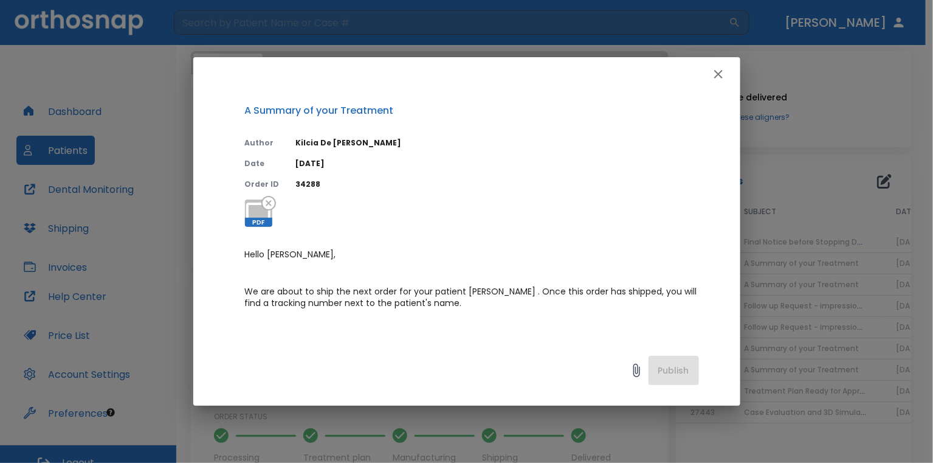
click at [729, 72] on button "button" at bounding box center [718, 74] width 24 height 24
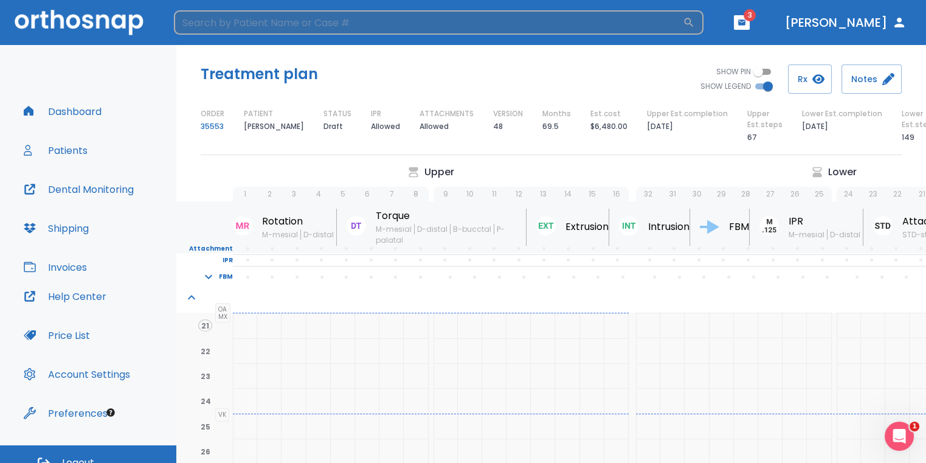
click at [416, 16] on input "search" at bounding box center [428, 22] width 509 height 24
type input "katie"
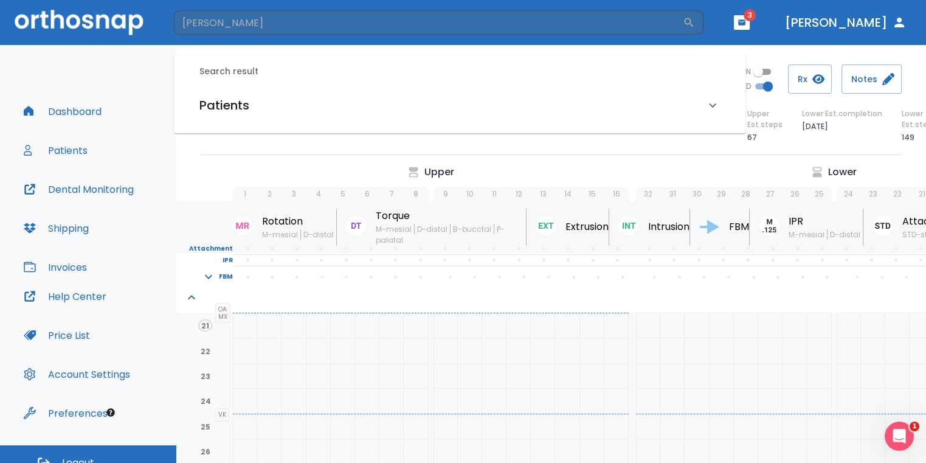
click at [263, 100] on div "Patients" at bounding box center [452, 104] width 506 height 19
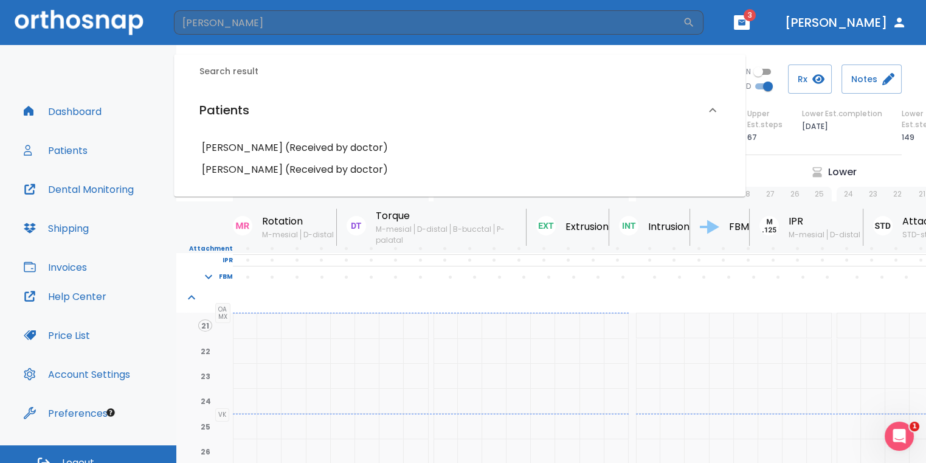
click at [307, 168] on h6 "Katie Hernandez (Received by doctor)" at bounding box center [459, 169] width 515 height 17
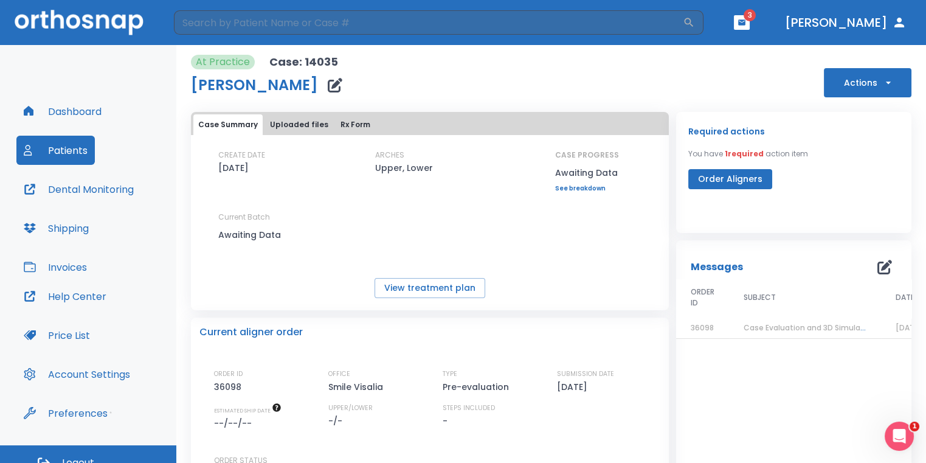
click at [765, 333] on td "Case Evaluation and 3D Simulation Ready" at bounding box center [805, 327] width 152 height 21
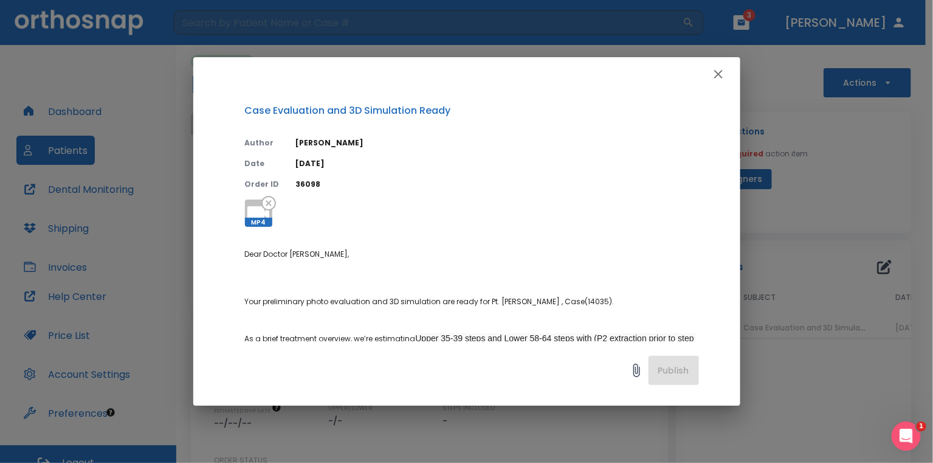
click at [717, 81] on icon "button" at bounding box center [718, 74] width 15 height 15
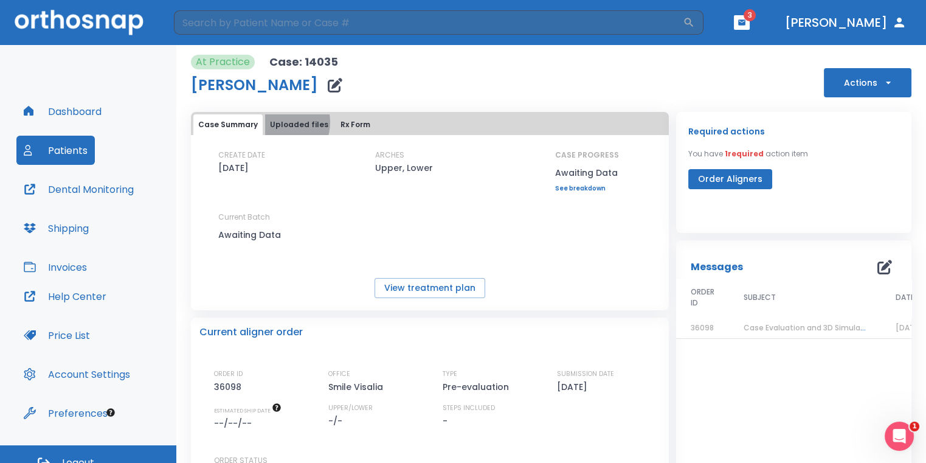
click at [278, 122] on button "Uploaded files" at bounding box center [299, 124] width 68 height 21
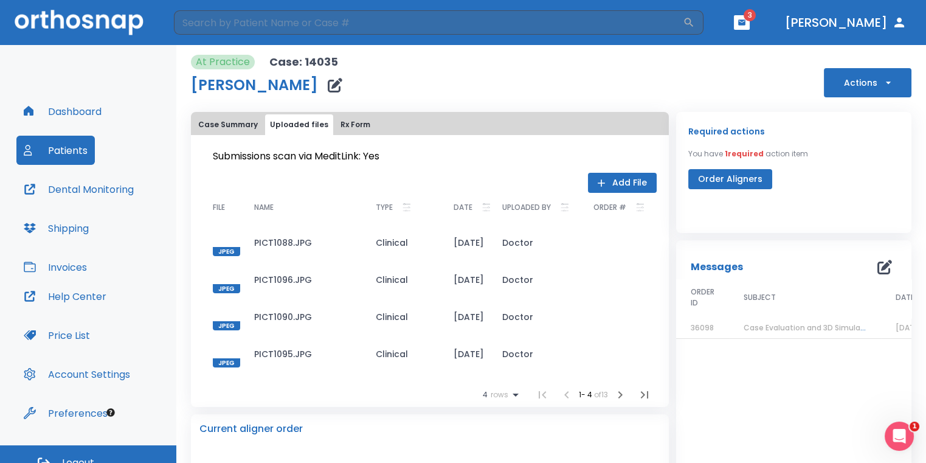
click at [613, 391] on icon "button" at bounding box center [620, 394] width 15 height 15
click at [230, 354] on div at bounding box center [226, 353] width 27 height 27
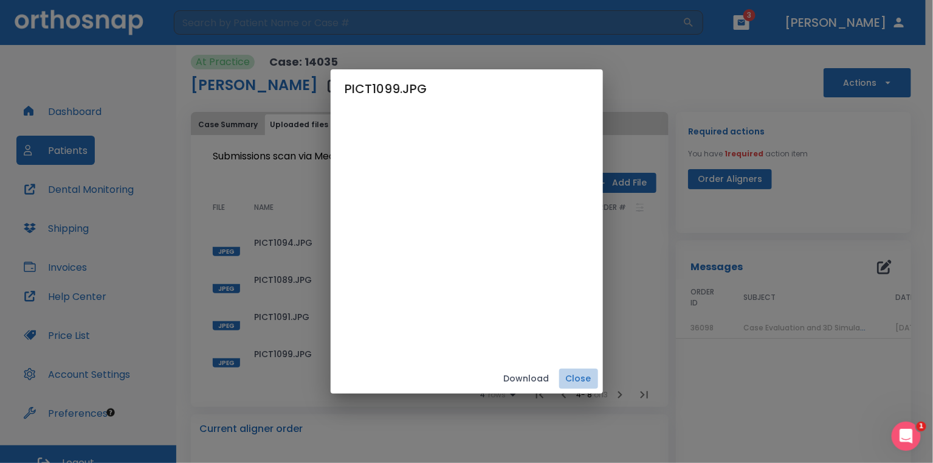
click at [598, 380] on button "Close" at bounding box center [578, 378] width 39 height 20
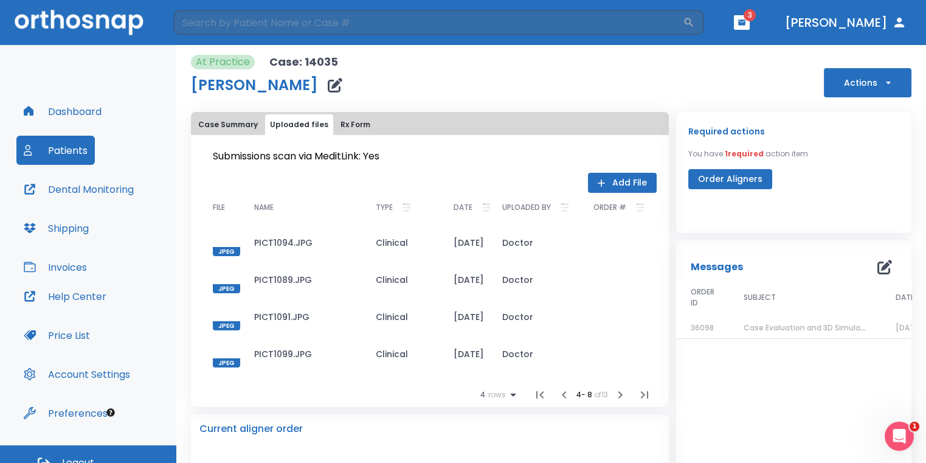
click at [826, 322] on td "Case Evaluation and 3D Simulation Ready" at bounding box center [805, 327] width 152 height 21
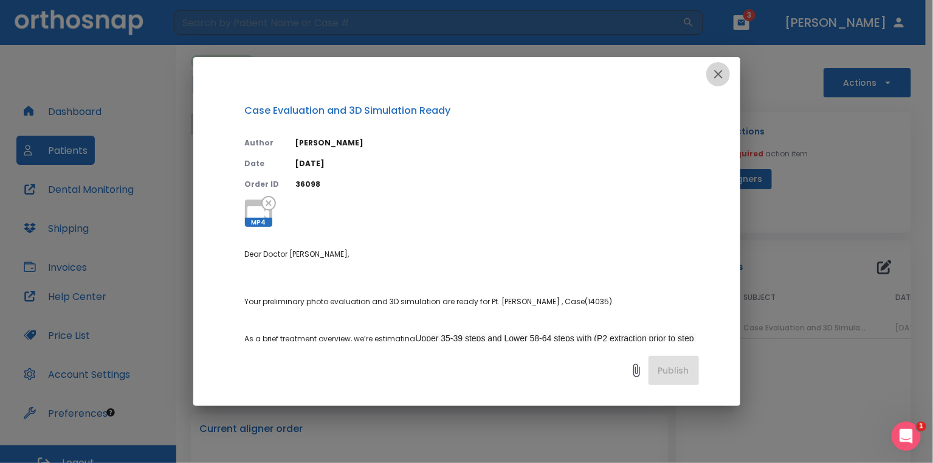
click at [719, 71] on icon "button" at bounding box center [718, 74] width 15 height 15
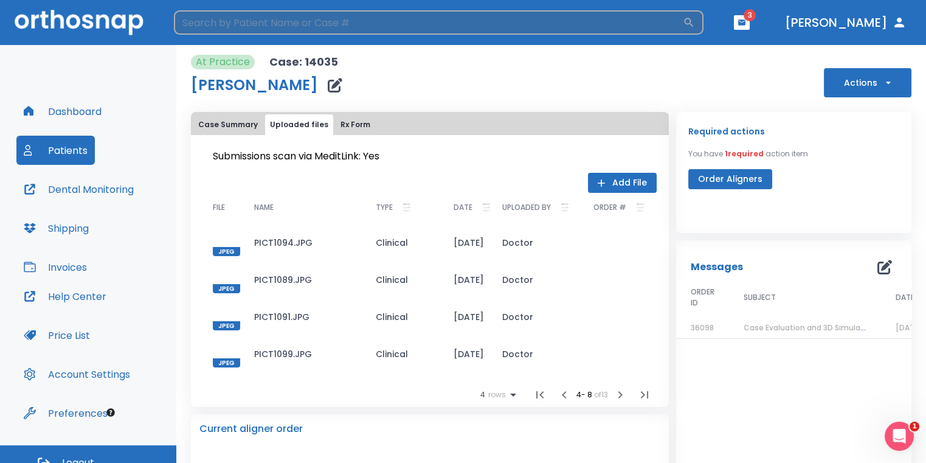
click at [219, 29] on input "search" at bounding box center [428, 22] width 509 height 24
type input "chavez"
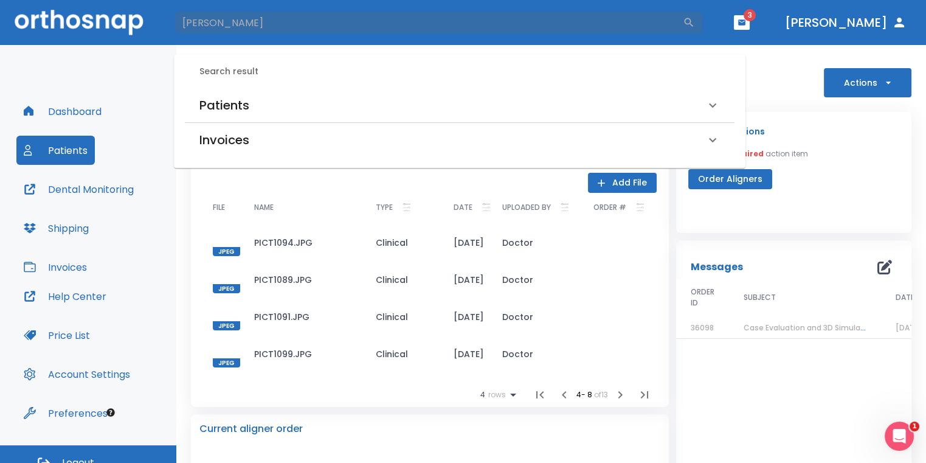
drag, startPoint x: 249, startPoint y: 95, endPoint x: 255, endPoint y: 94, distance: 6.2
click at [250, 95] on div "Patients" at bounding box center [452, 104] width 506 height 19
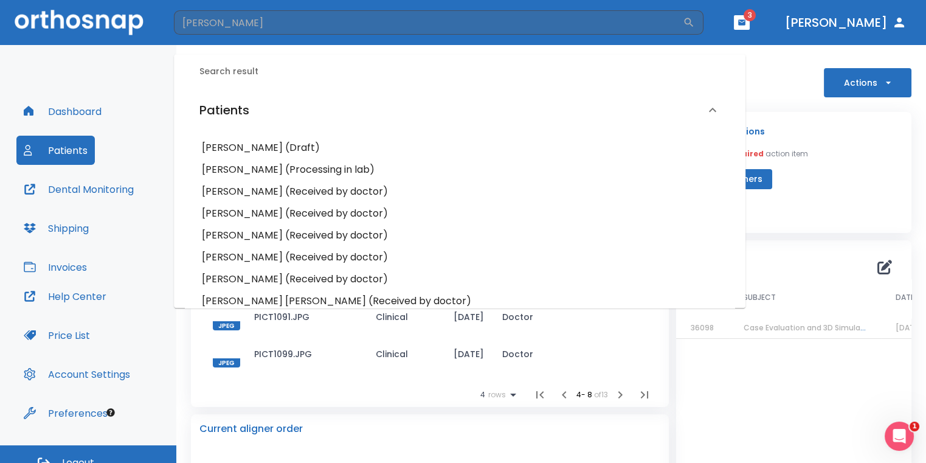
click at [248, 211] on h6 "Jasmine Chavez (Received by doctor)" at bounding box center [459, 213] width 515 height 17
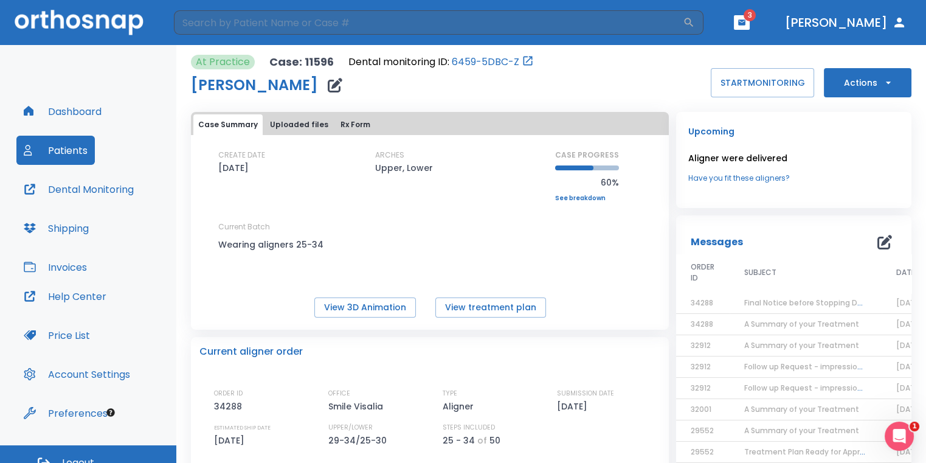
click at [830, 298] on span "Final Notice before Stopping DentalMonitoring" at bounding box center [830, 302] width 173 height 10
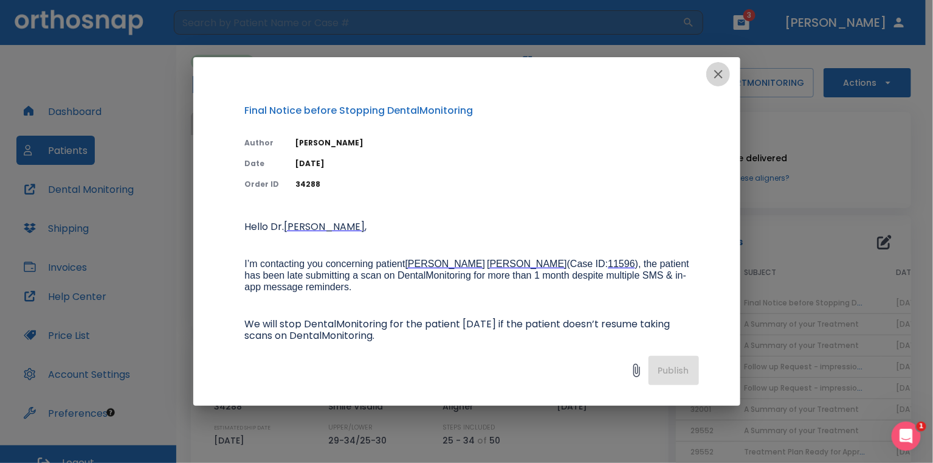
click at [710, 71] on button "button" at bounding box center [718, 74] width 24 height 24
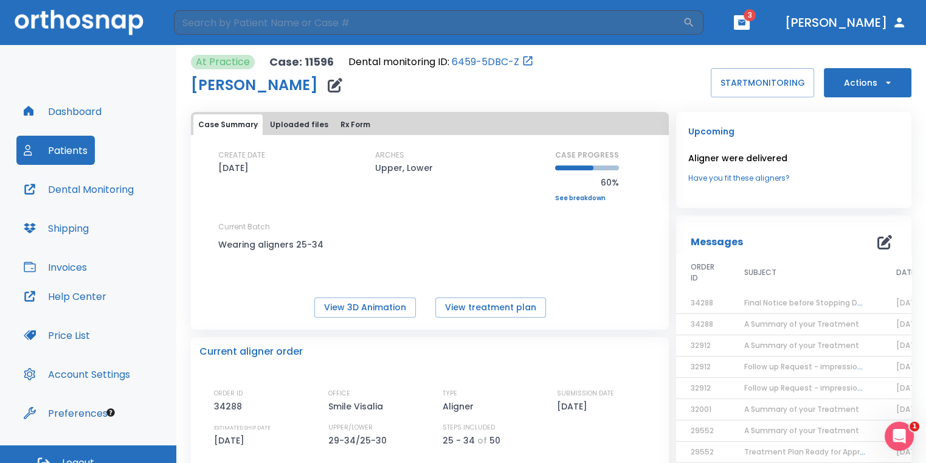
click at [757, 319] on span "A Summary of your Treatment" at bounding box center [801, 324] width 115 height 10
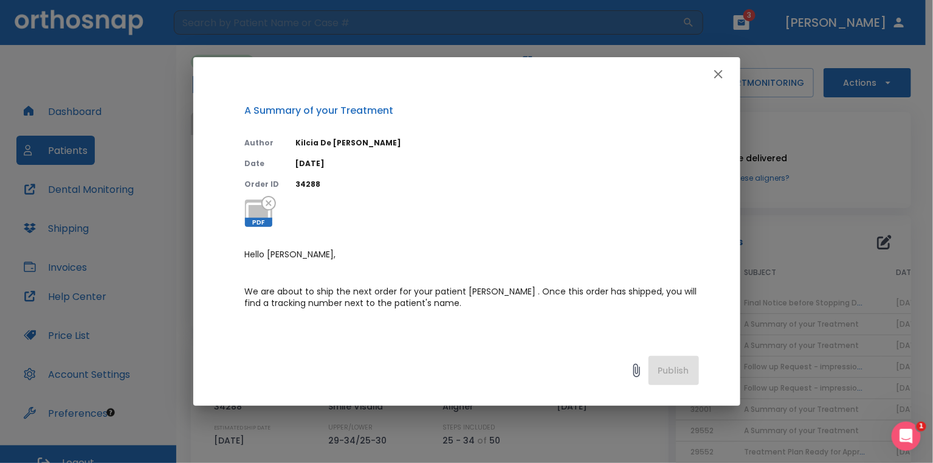
click at [721, 78] on icon "button" at bounding box center [718, 74] width 15 height 15
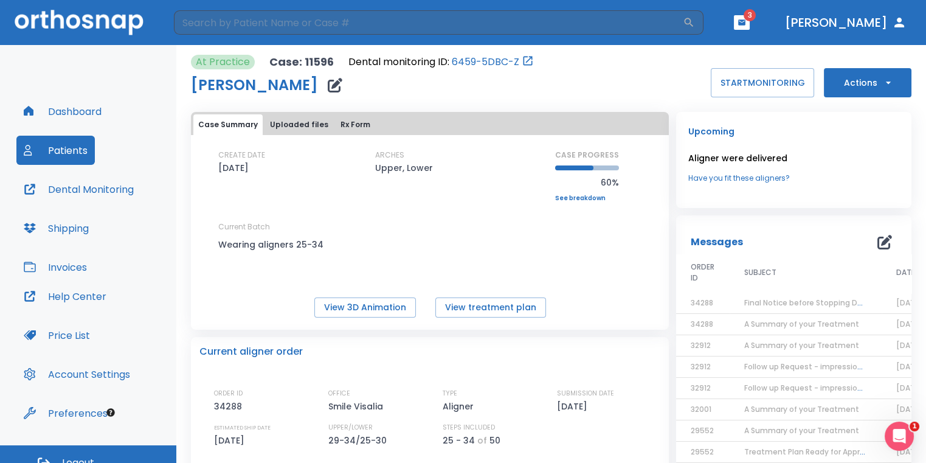
click at [768, 346] on span "A Summary of your Treatment" at bounding box center [801, 345] width 115 height 10
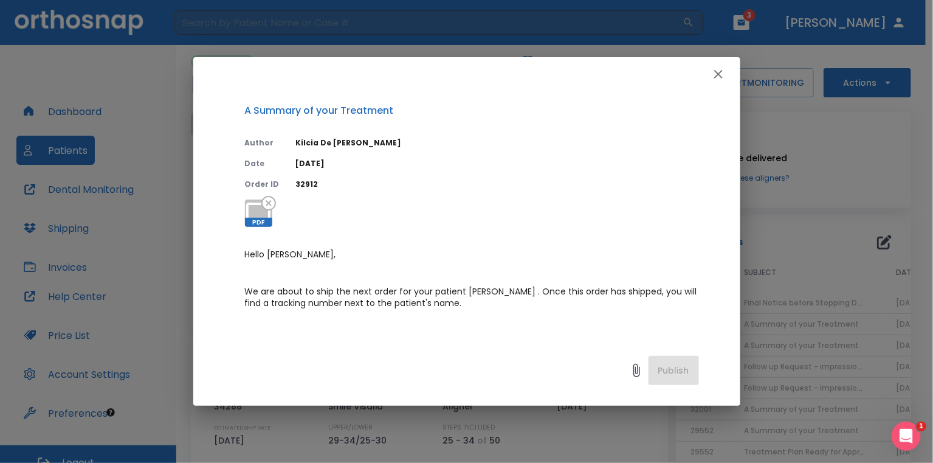
click at [716, 78] on icon "button" at bounding box center [718, 74] width 15 height 15
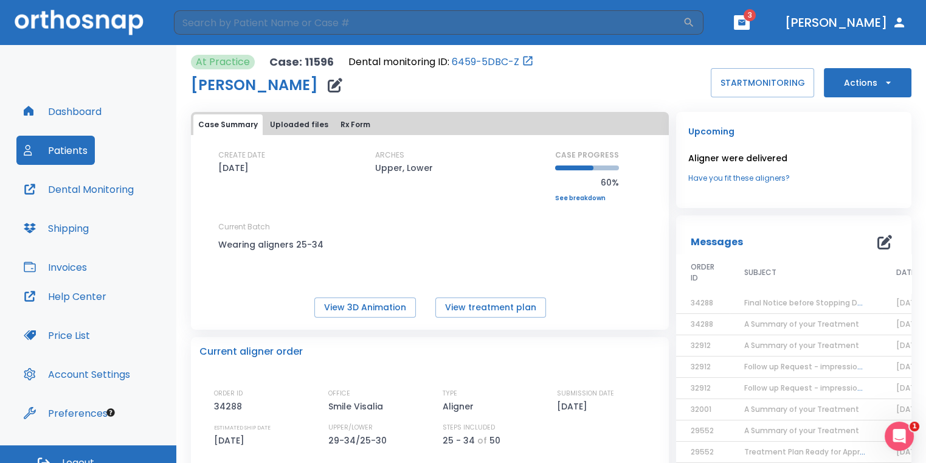
click at [769, 370] on td "Follow up Request - impressions not yet received" at bounding box center [805, 366] width 152 height 21
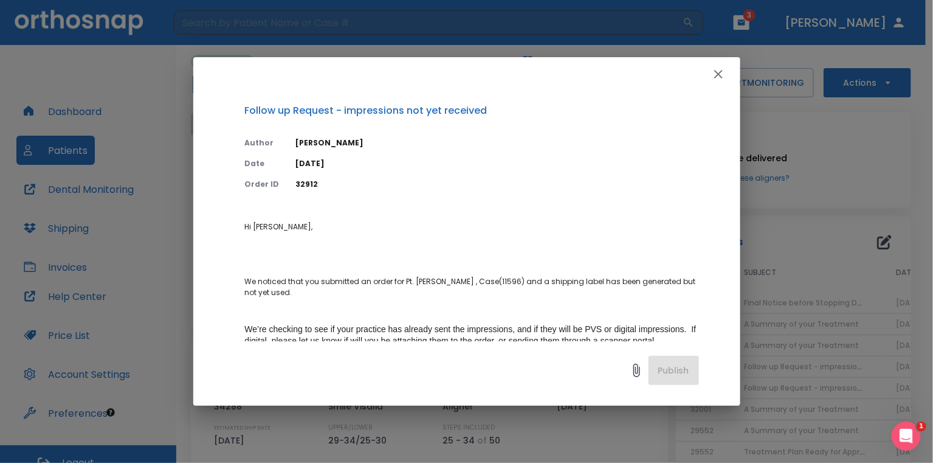
click at [725, 72] on icon "button" at bounding box center [718, 74] width 15 height 15
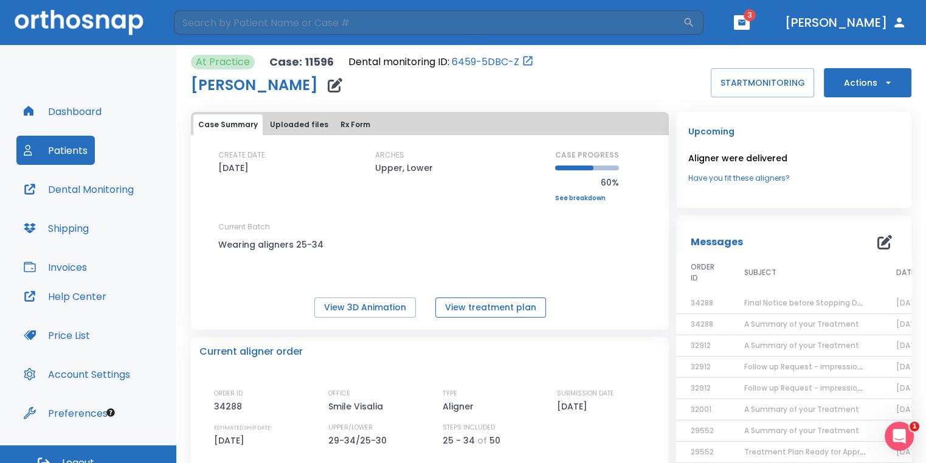
click at [531, 297] on button "View treatment plan" at bounding box center [490, 307] width 111 height 20
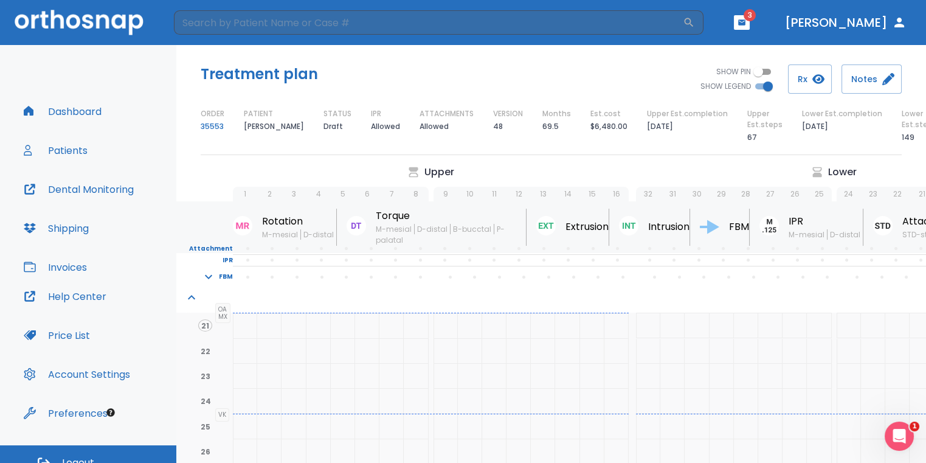
click at [486, 77] on div "Treatment plan" at bounding box center [376, 73] width 351 height 19
click at [745, 23] on icon "button" at bounding box center [741, 21] width 7 height 5
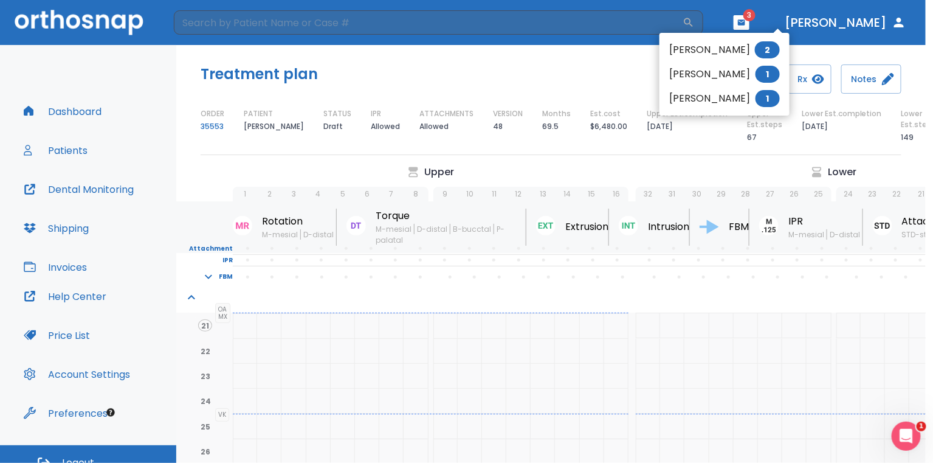
click at [601, 55] on div at bounding box center [466, 231] width 933 height 463
